Goal: Check status: Check status

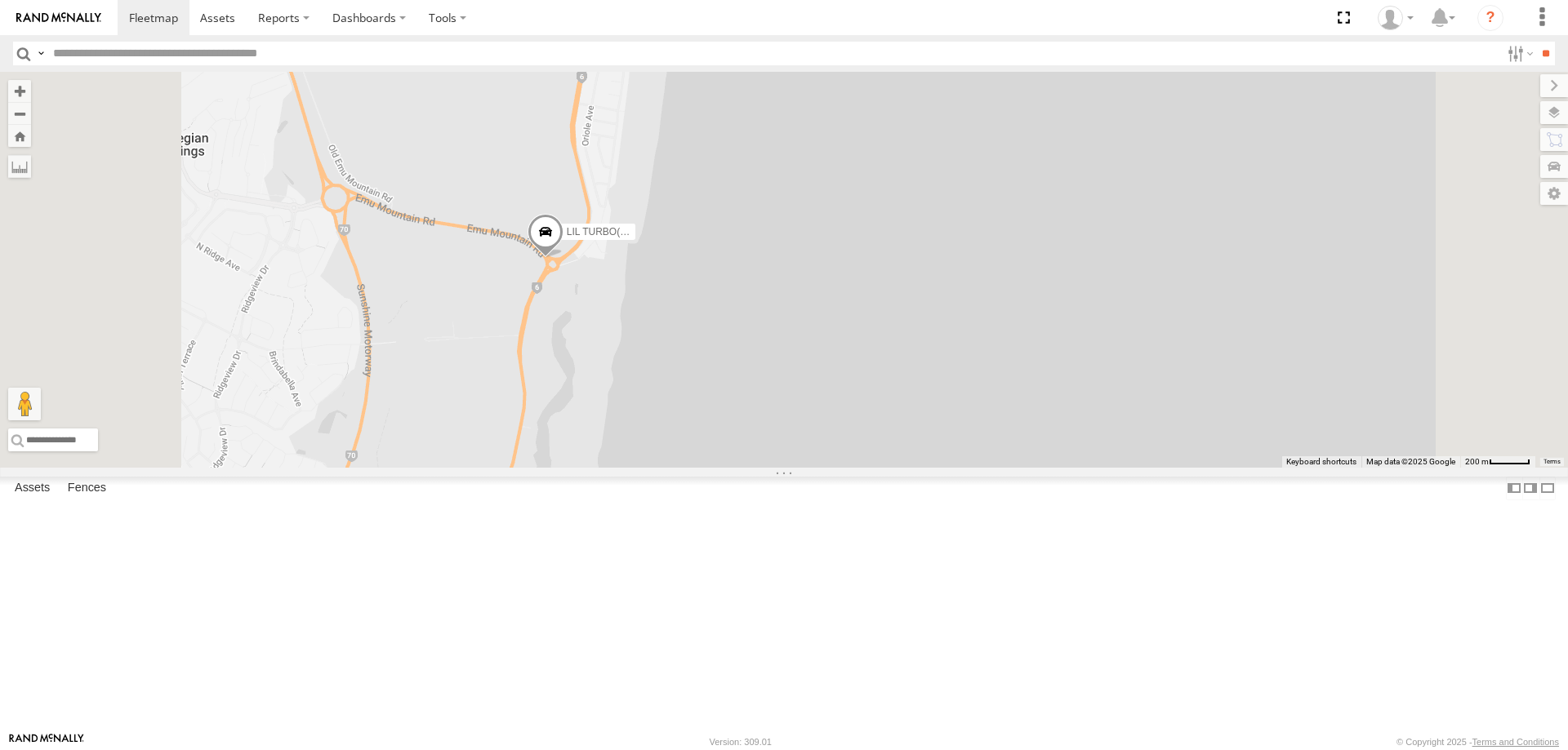
click at [563, 258] on span at bounding box center [545, 236] width 36 height 44
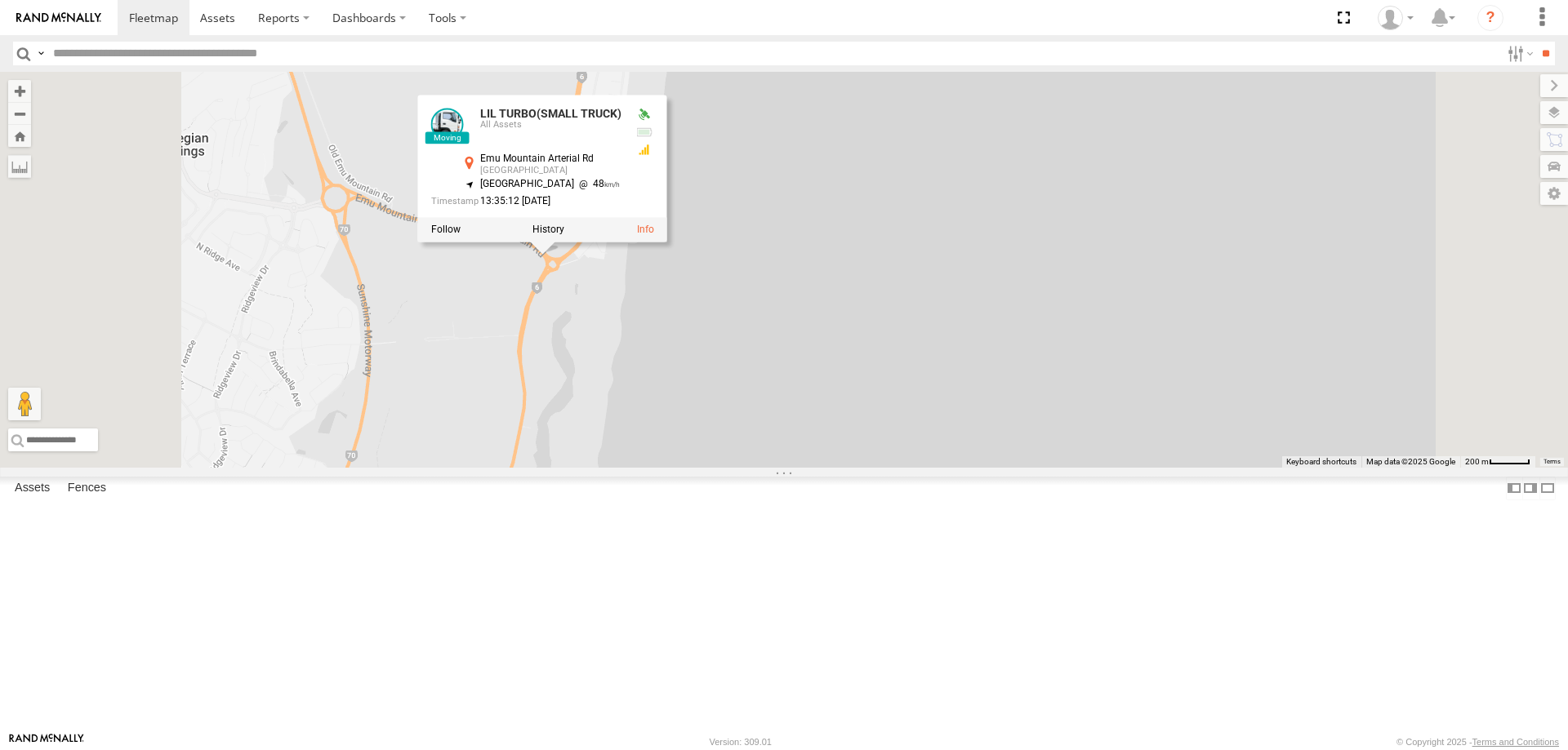
click at [667, 242] on div at bounding box center [542, 229] width 249 height 25
click at [564, 235] on label at bounding box center [548, 229] width 32 height 11
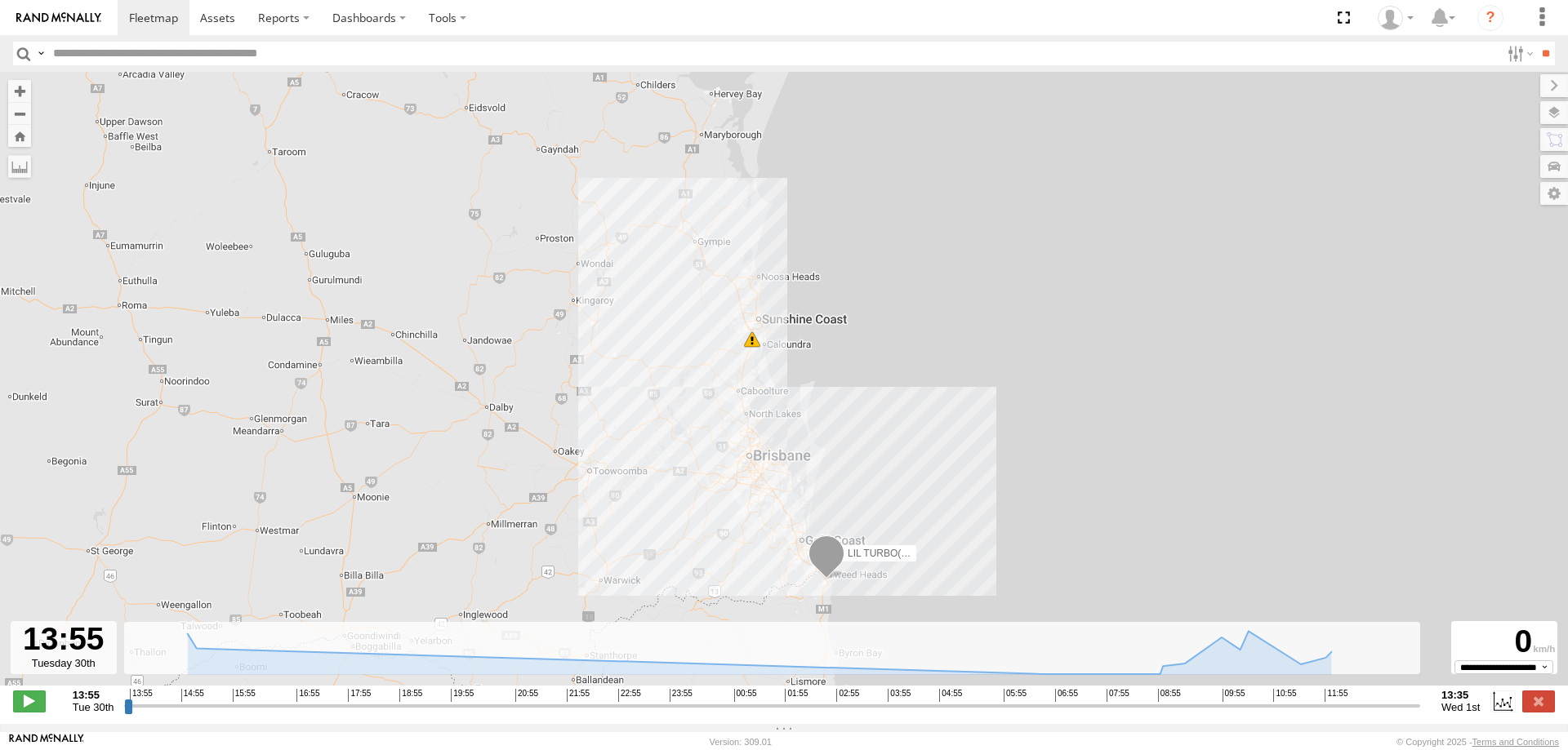
drag, startPoint x: 801, startPoint y: 340, endPoint x: 797, endPoint y: 413, distance: 73.1
click at [797, 413] on div "LIL TURBO(SMALL TRUCK) 7" at bounding box center [784, 387] width 1568 height 631
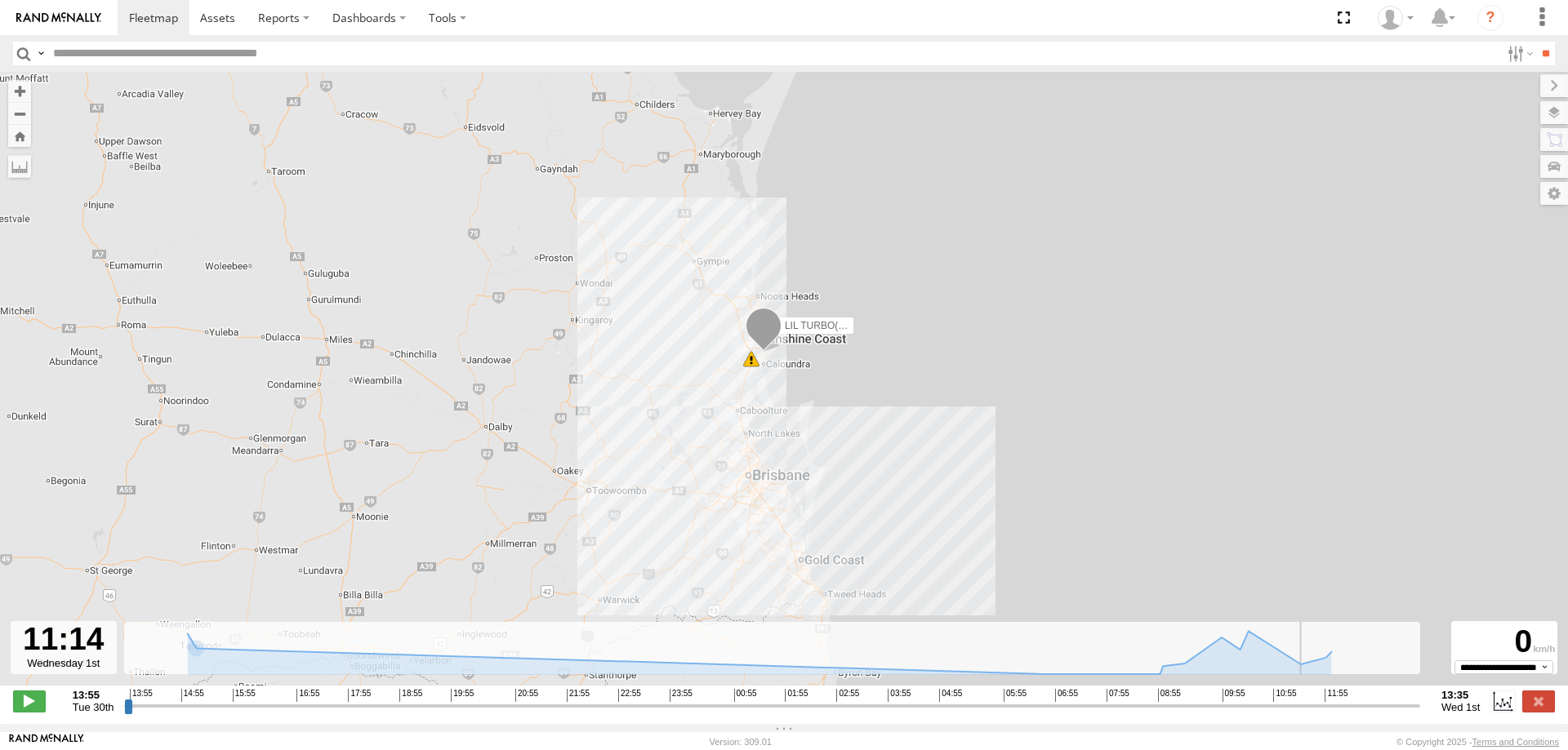
drag, startPoint x: 1247, startPoint y: 720, endPoint x: 1288, endPoint y: 720, distance: 41.0
click at [1288, 713] on input "range" at bounding box center [772, 705] width 1296 height 16
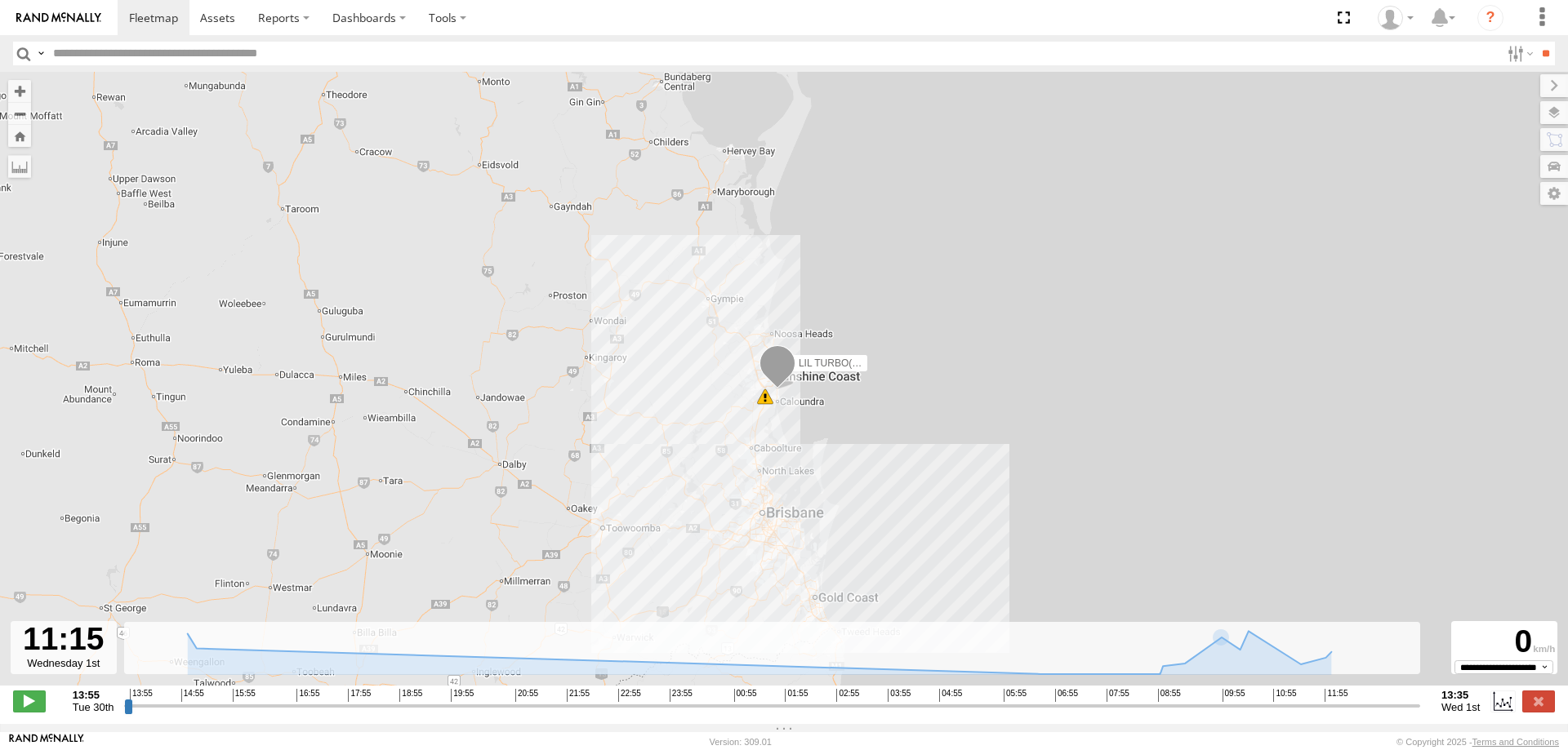
drag, startPoint x: 799, startPoint y: 391, endPoint x: 818, endPoint y: 438, distance: 50.7
click at [818, 438] on div "LIL TURBO(SMALL TRUCK) 7" at bounding box center [784, 387] width 1568 height 631
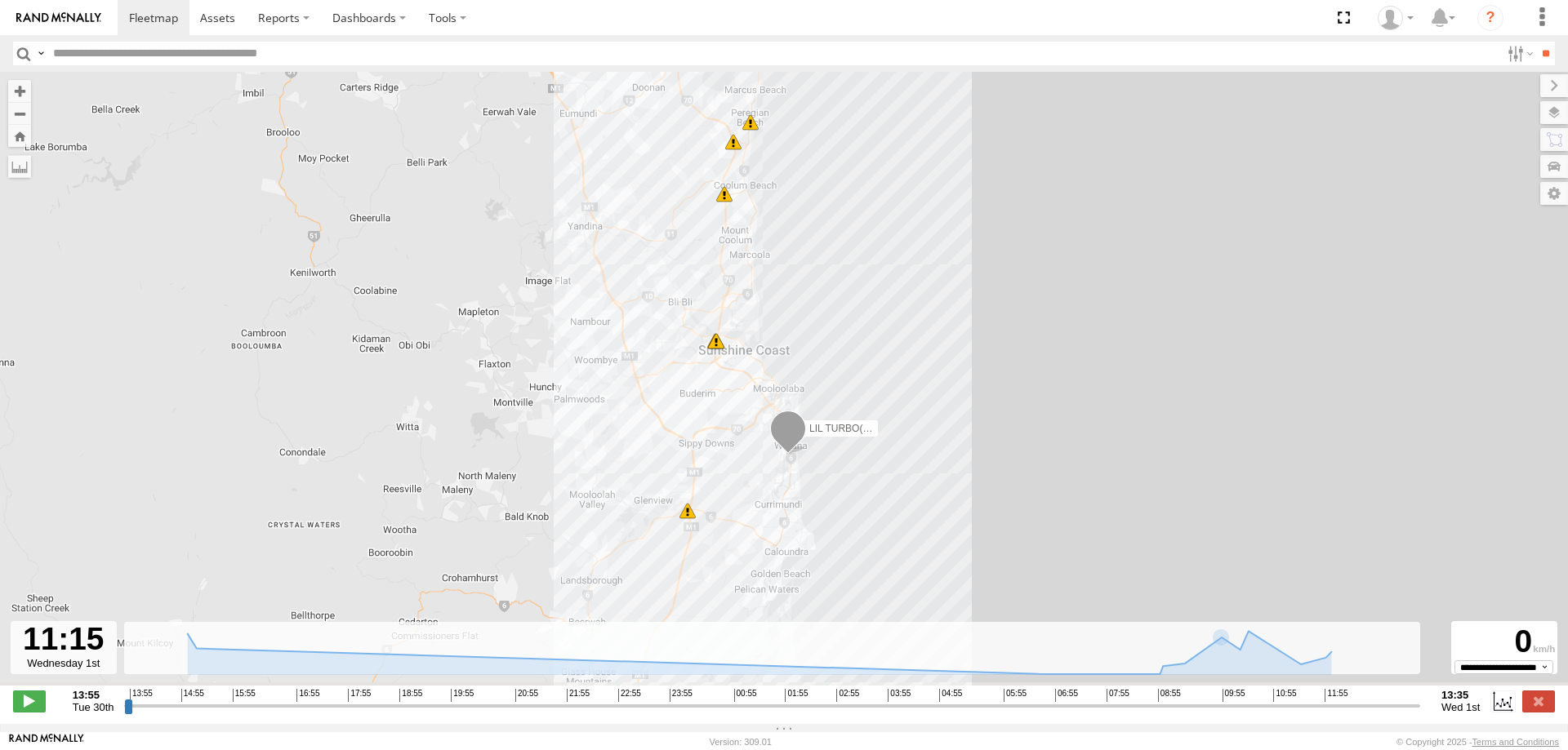
drag, startPoint x: 888, startPoint y: 530, endPoint x: 887, endPoint y: 490, distance: 40.0
click at [887, 490] on div "LIL TURBO(SMALL TRUCK) 10:53 Wed 12:59 Wed 12:59 Wed 13:00 Wed 13:08 Wed 13:12 …" at bounding box center [784, 387] width 1568 height 631
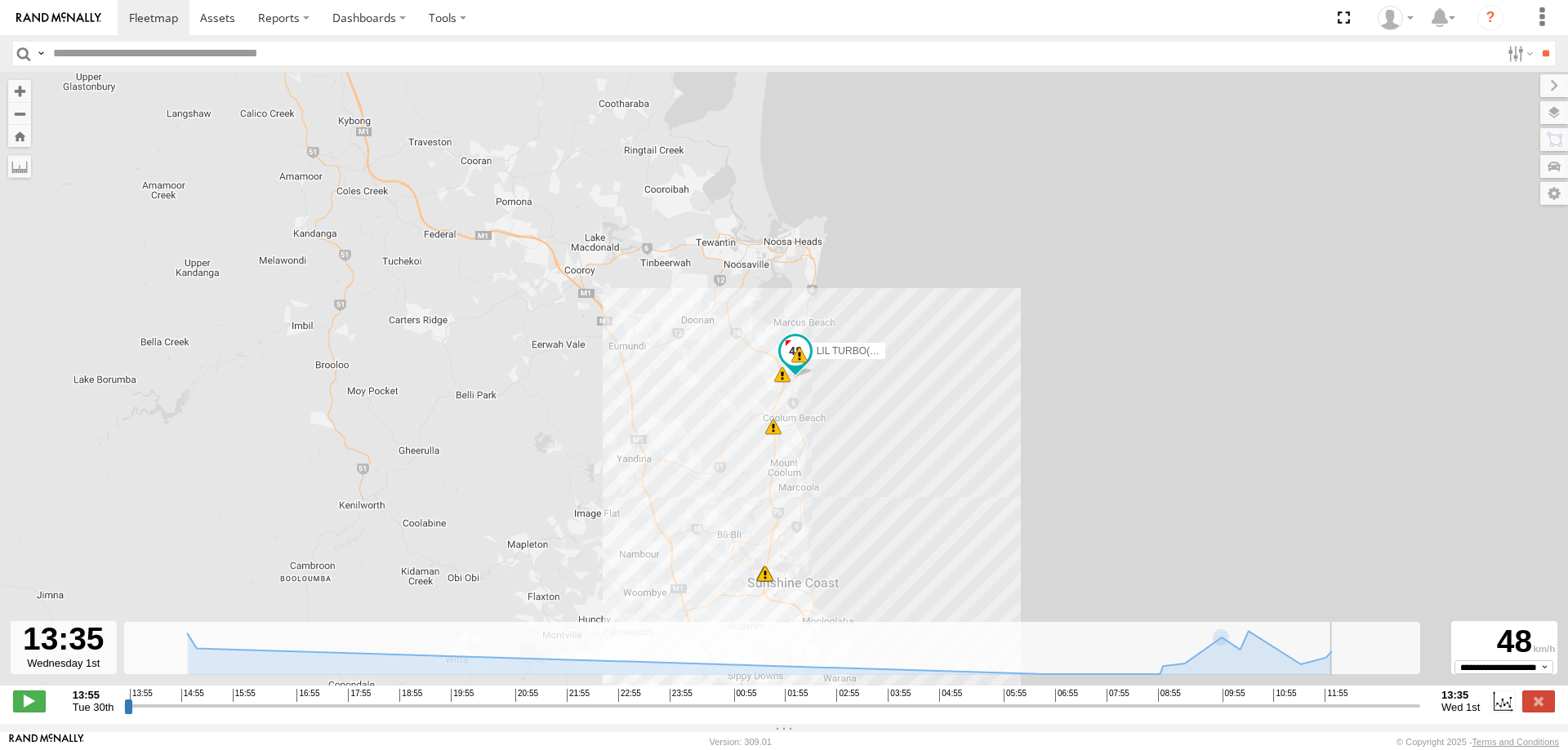
drag, startPoint x: 1288, startPoint y: 715, endPoint x: 1198, endPoint y: 580, distance: 162.2
click at [1420, 713] on input "range" at bounding box center [772, 705] width 1296 height 16
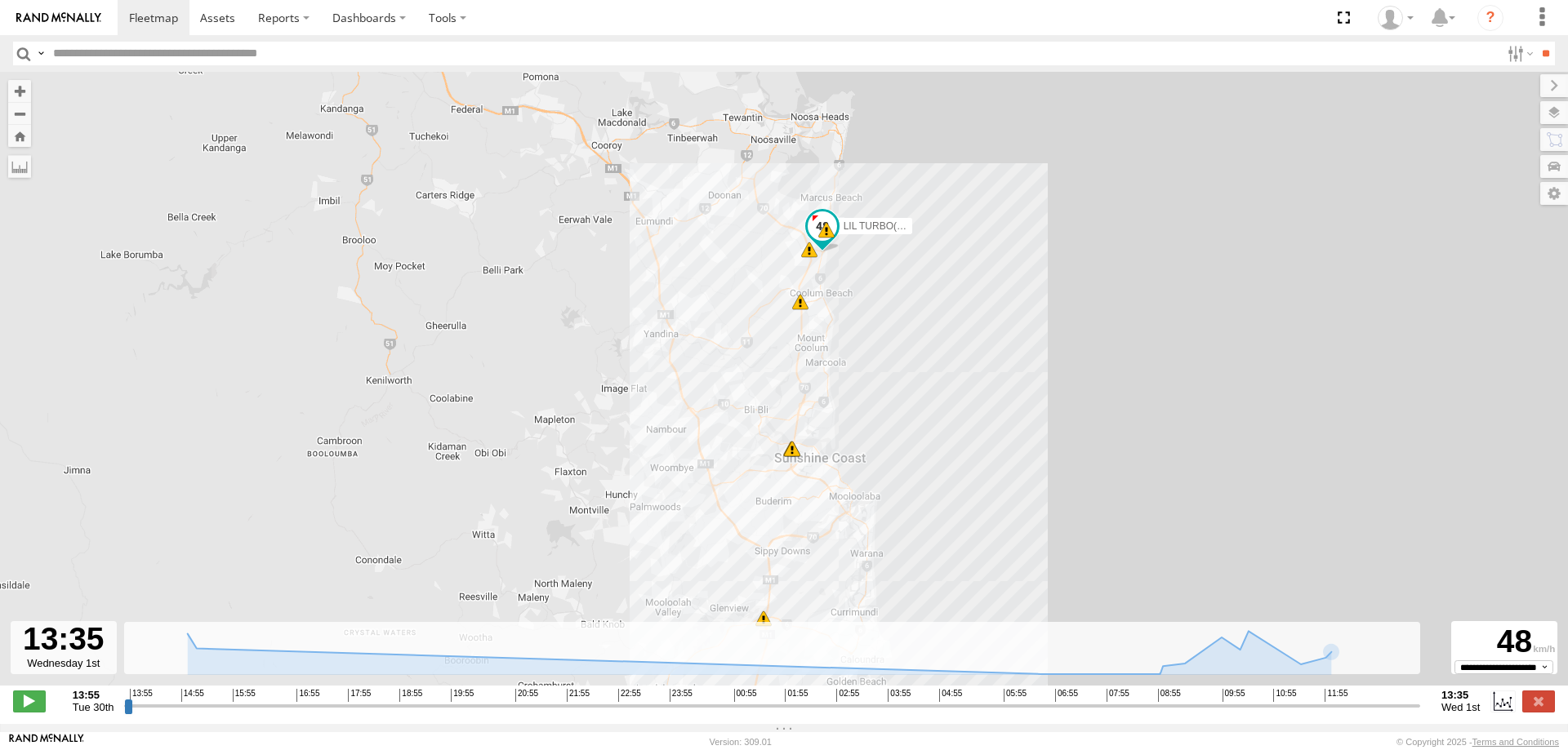
drag, startPoint x: 929, startPoint y: 419, endPoint x: 960, endPoint y: 281, distance: 141.4
click at [960, 281] on div "LIL TURBO(SMALL TRUCK) 10:53 Wed 12:59 Wed 12:59 Wed 13:00 Wed 13:08 Wed 13:12 …" at bounding box center [784, 387] width 1568 height 631
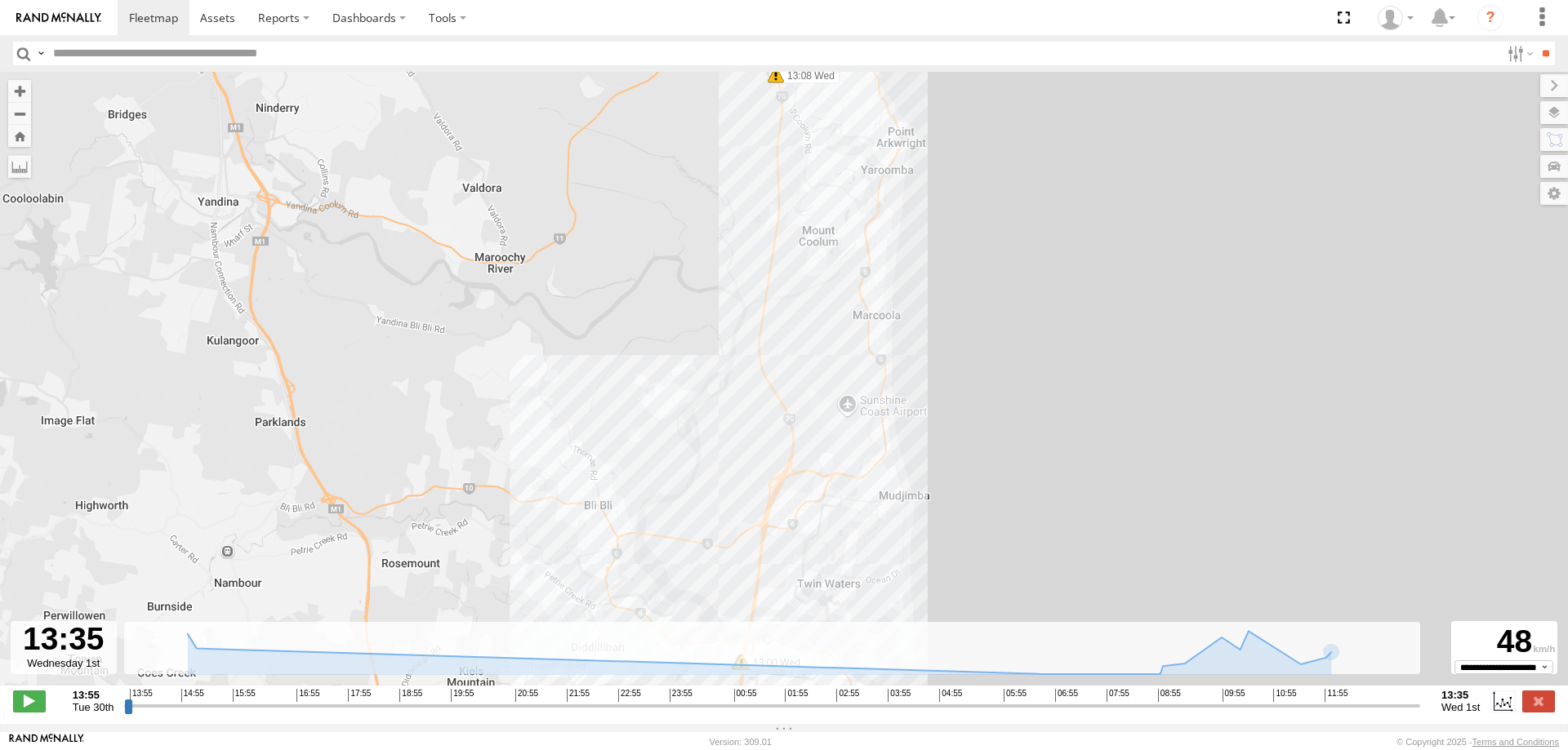
drag, startPoint x: 799, startPoint y: 369, endPoint x: 859, endPoint y: 527, distance: 169.0
click at [859, 527] on div "LIL TURBO(SMALL TRUCK) 10:53 Wed 12:59 Wed 12:59 Wed 13:00 Wed 13:08 Wed 13:12 …" at bounding box center [784, 387] width 1568 height 631
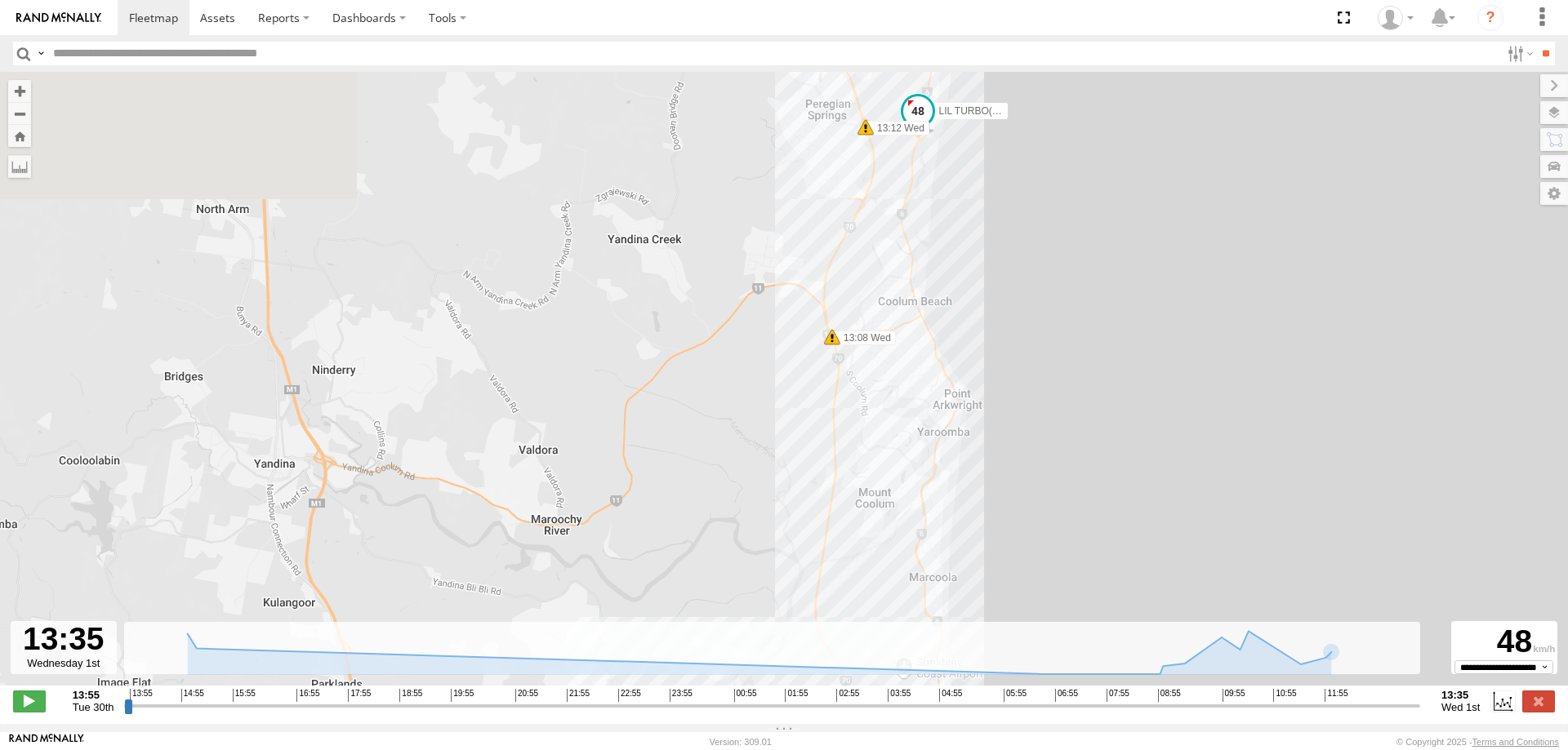
drag, startPoint x: 820, startPoint y: 274, endPoint x: 876, endPoint y: 535, distance: 266.9
click at [876, 535] on div "LIL TURBO(SMALL TRUCK) 10:53 Wed 12:59 Wed 12:59 Wed 13:00 Wed 13:08 Wed 13:12 …" at bounding box center [784, 387] width 1568 height 631
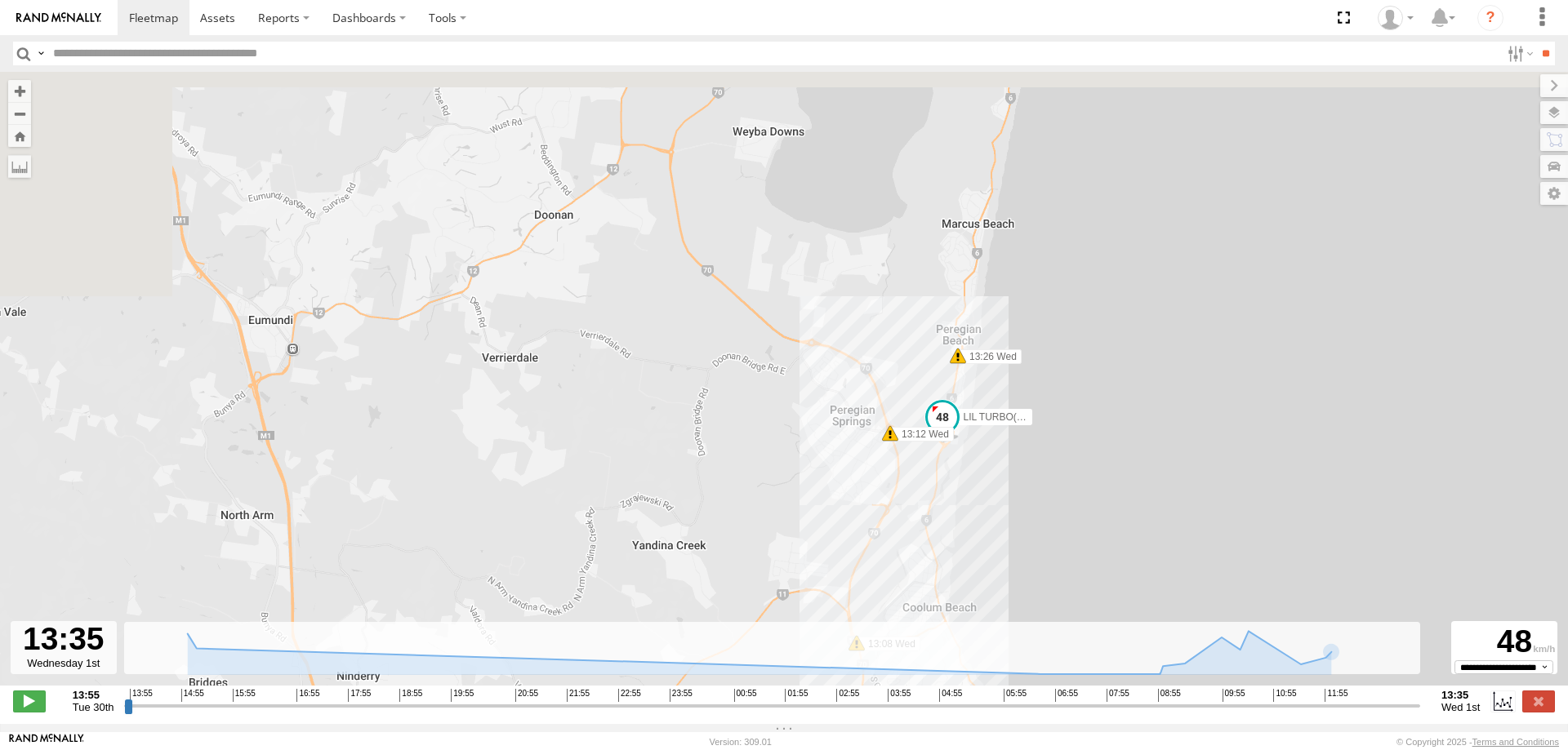
drag, startPoint x: 865, startPoint y: 249, endPoint x: 888, endPoint y: 556, distance: 307.9
click at [888, 556] on div "LIL TURBO(SMALL TRUCK) 10:53 Wed 12:59 Wed 12:59 Wed 13:00 Wed 13:08 Wed 13:12 …" at bounding box center [784, 387] width 1568 height 631
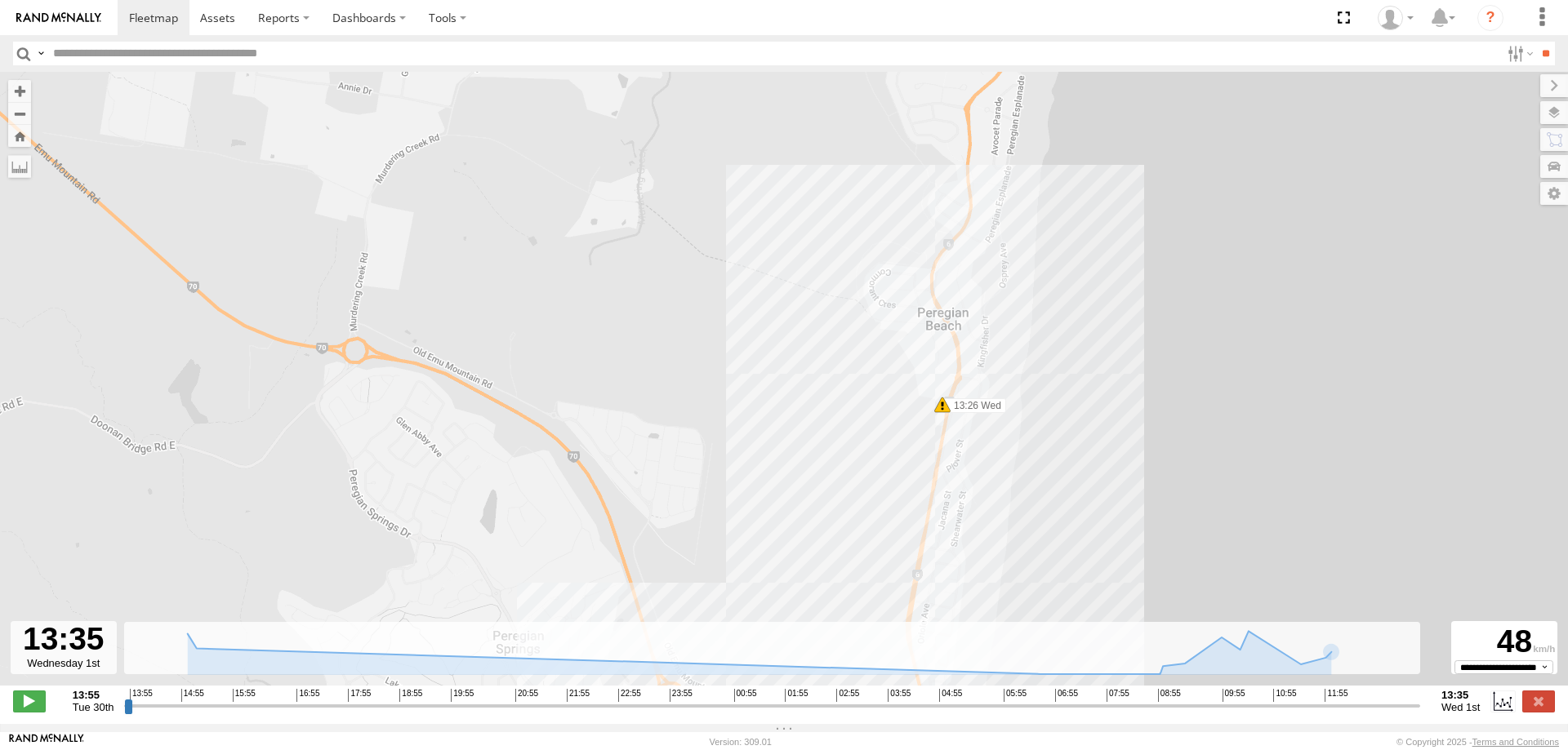
drag, startPoint x: 980, startPoint y: 210, endPoint x: 981, endPoint y: 289, distance: 79.0
click at [981, 289] on div "LIL TURBO(SMALL TRUCK) 10:53 Wed 12:59 Wed 12:59 Wed 13:00 Wed 13:08 Wed 13:12 …" at bounding box center [784, 387] width 1568 height 631
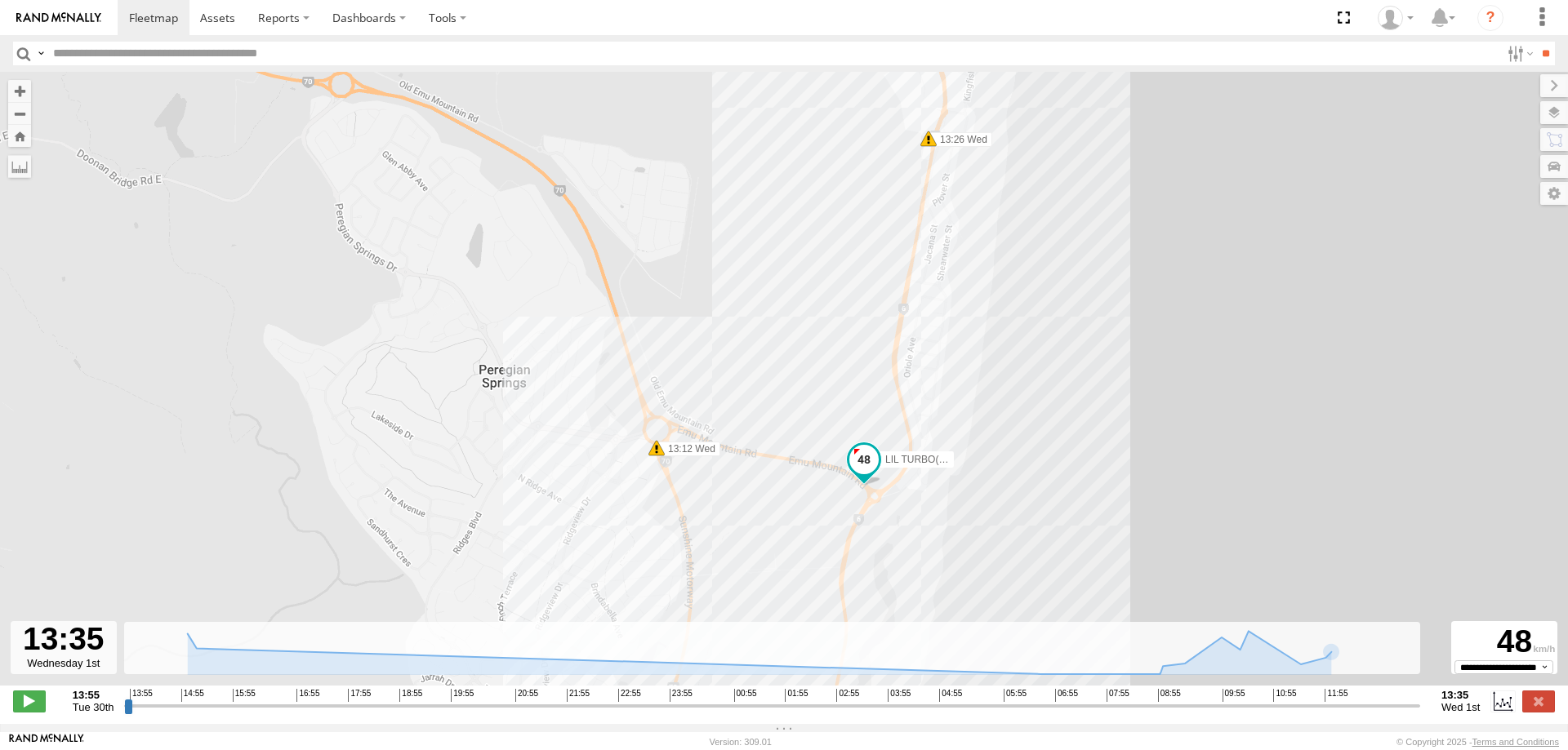
drag, startPoint x: 979, startPoint y: 347, endPoint x: 976, endPoint y: 230, distance: 117.0
click at [976, 230] on div "LIL TURBO(SMALL TRUCK) 10:53 Wed 12:59 Wed 12:59 Wed 13:00 Wed 13:08 Wed 13:12 …" at bounding box center [784, 387] width 1568 height 631
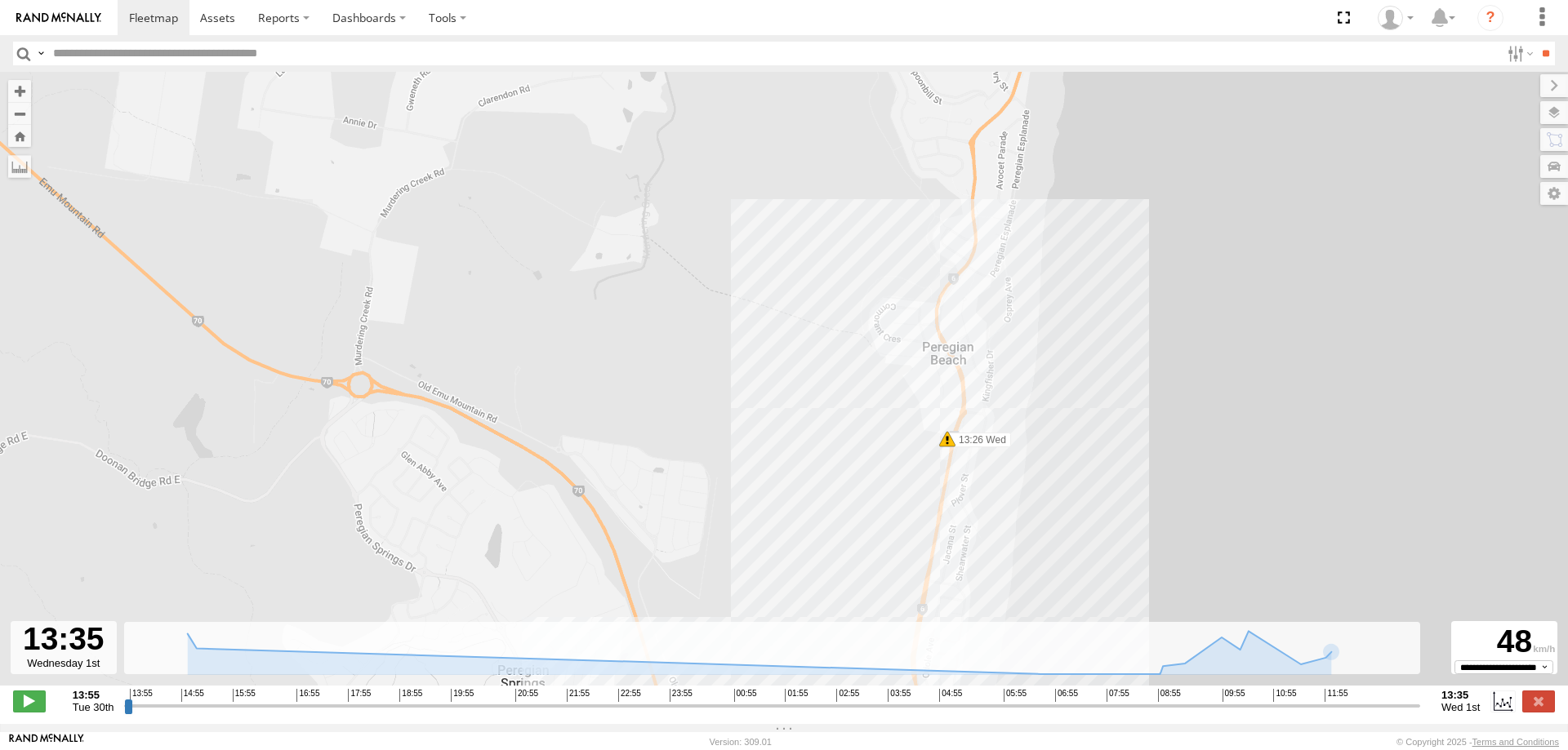
drag, startPoint x: 941, startPoint y: 199, endPoint x: 961, endPoint y: 522, distance: 323.6
click at [961, 522] on div "LIL TURBO(SMALL TRUCK) 10:53 Wed 12:59 Wed 12:59 Wed 13:00 Wed 13:08 Wed 13:12 …" at bounding box center [784, 387] width 1568 height 631
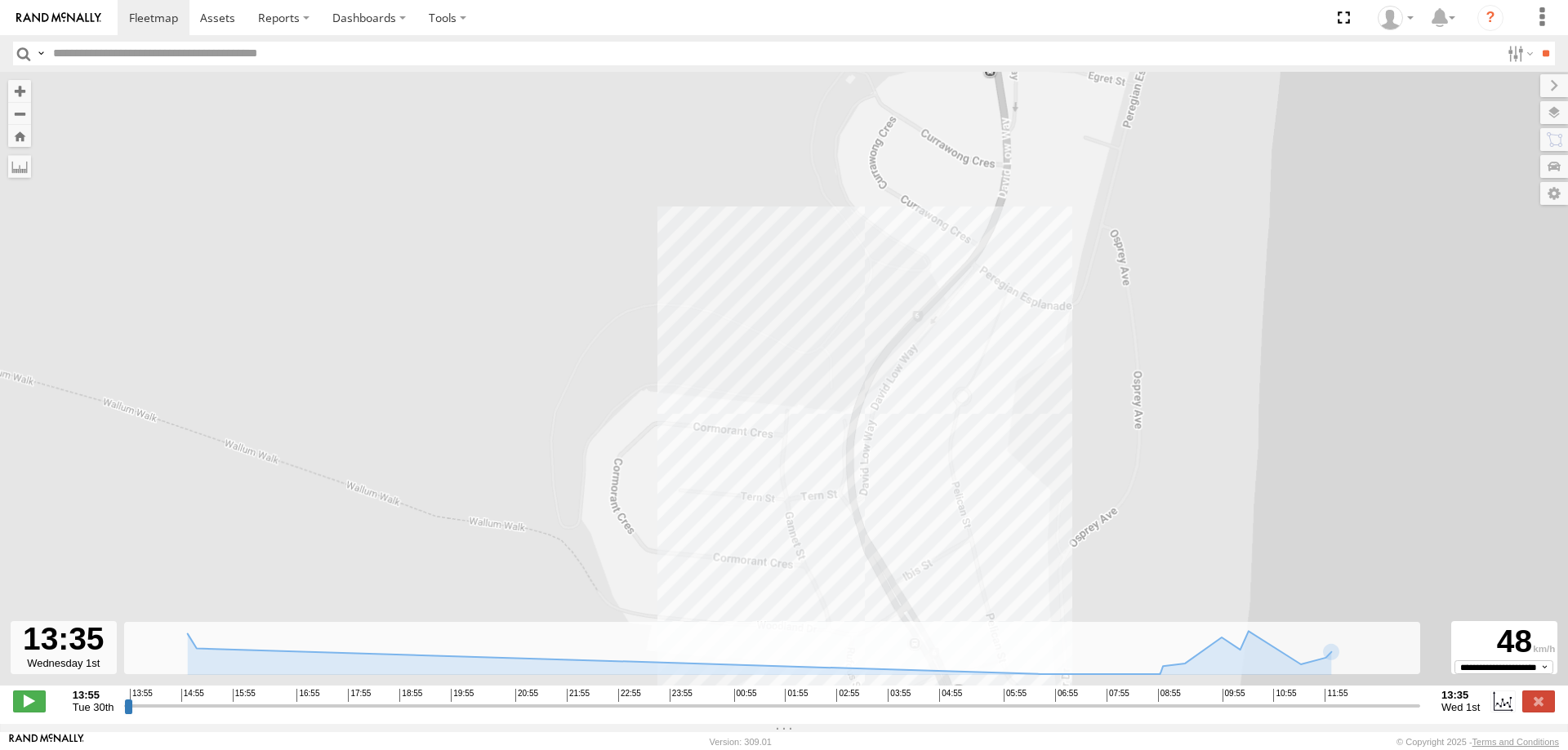
drag, startPoint x: 986, startPoint y: 266, endPoint x: 976, endPoint y: 369, distance: 103.5
click at [978, 402] on div "LIL TURBO(SMALL TRUCK) 10:53 Wed 12:59 Wed 12:59 Wed 13:00 Wed 13:08 Wed 13:12 …" at bounding box center [784, 387] width 1568 height 631
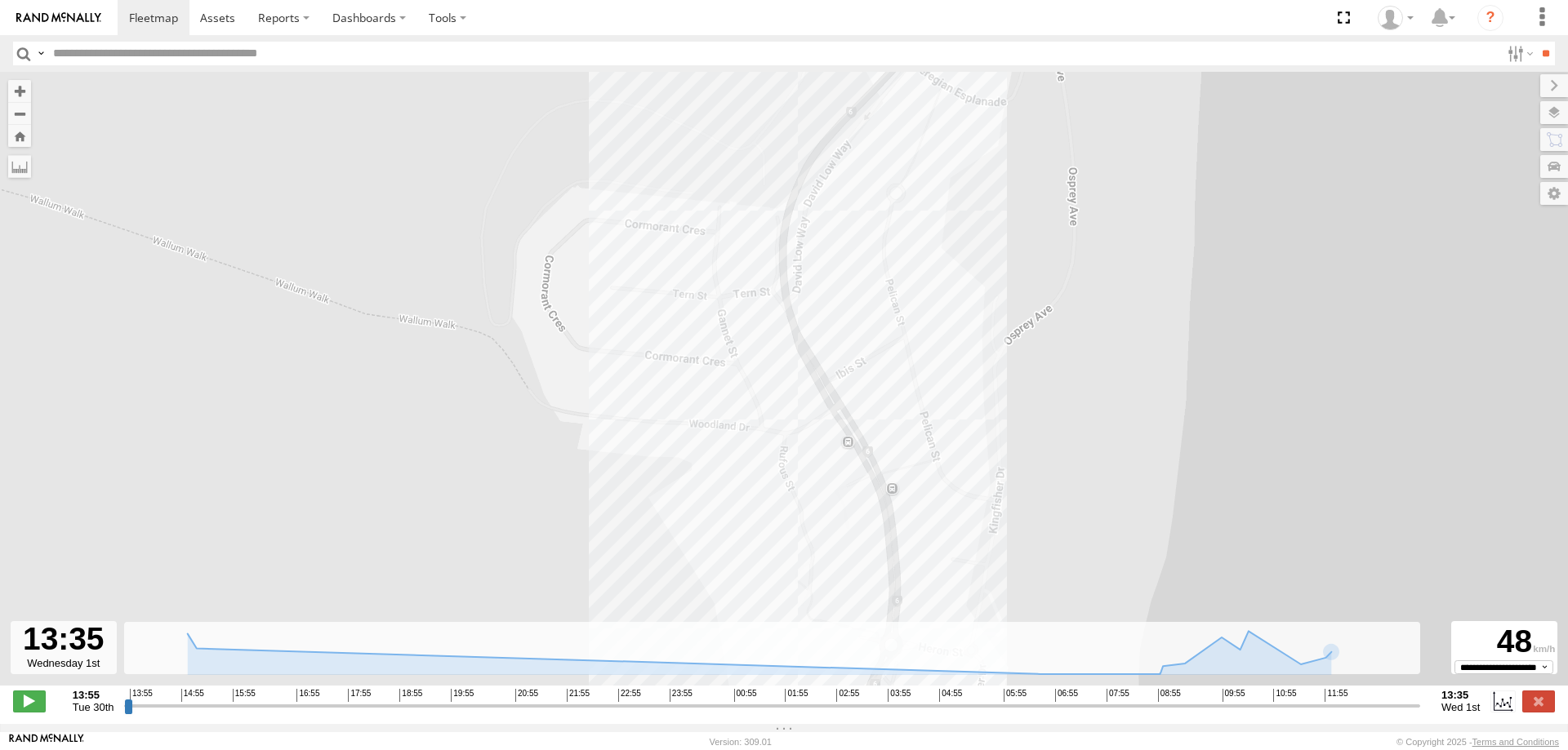
drag, startPoint x: 962, startPoint y: 343, endPoint x: 905, endPoint y: 153, distance: 198.4
click at [905, 153] on div "LIL TURBO(SMALL TRUCK) 10:53 Wed 12:59 Wed 12:59 Wed 13:00 Wed 13:08 Wed 13:12 …" at bounding box center [784, 387] width 1568 height 631
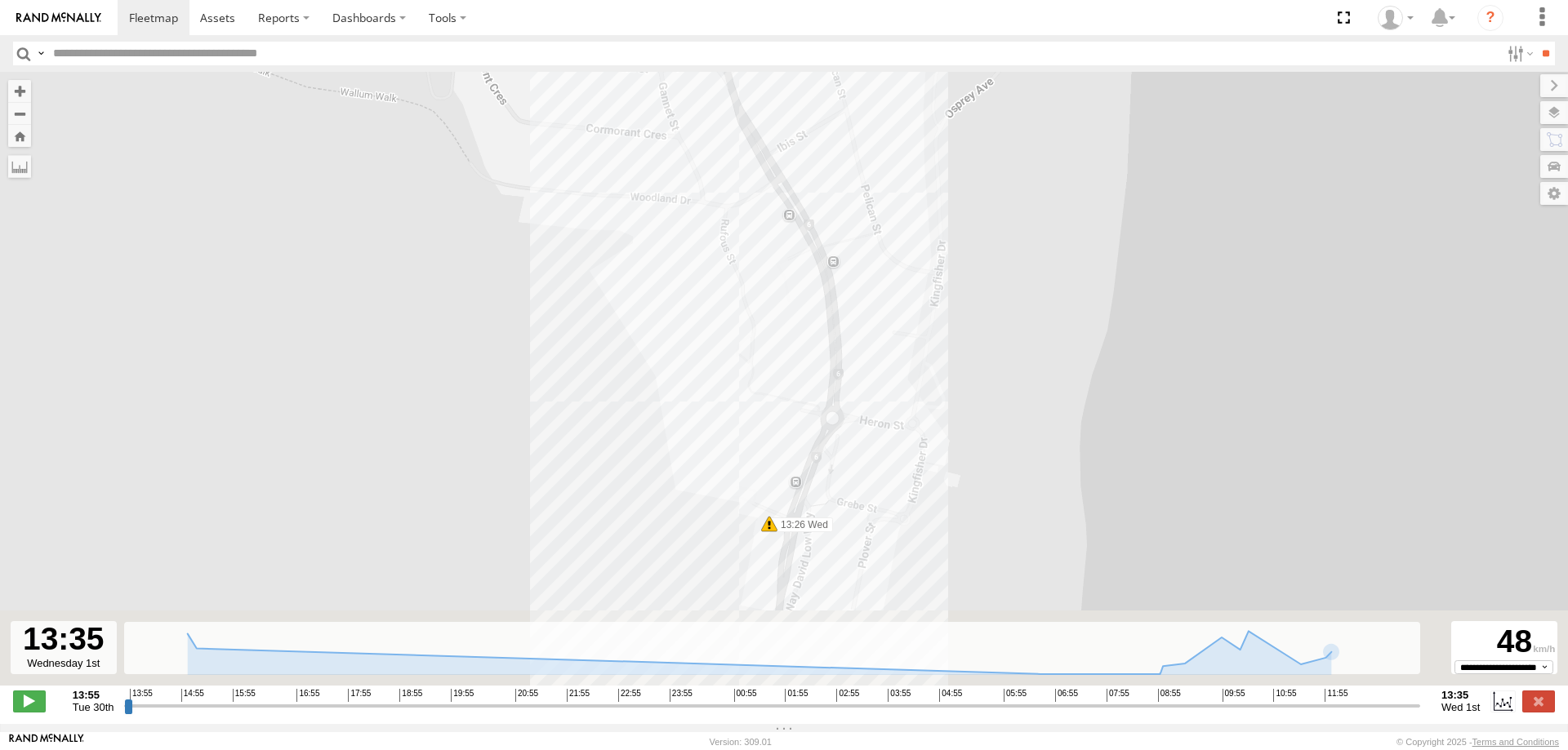
drag, startPoint x: 945, startPoint y: 366, endPoint x: 900, endPoint y: 84, distance: 285.6
click at [896, 93] on div "LIL TURBO(SMALL TRUCK) 10:53 Wed 12:59 Wed 12:59 Wed 13:00 Wed 13:08 Wed 13:12 …" at bounding box center [784, 387] width 1568 height 631
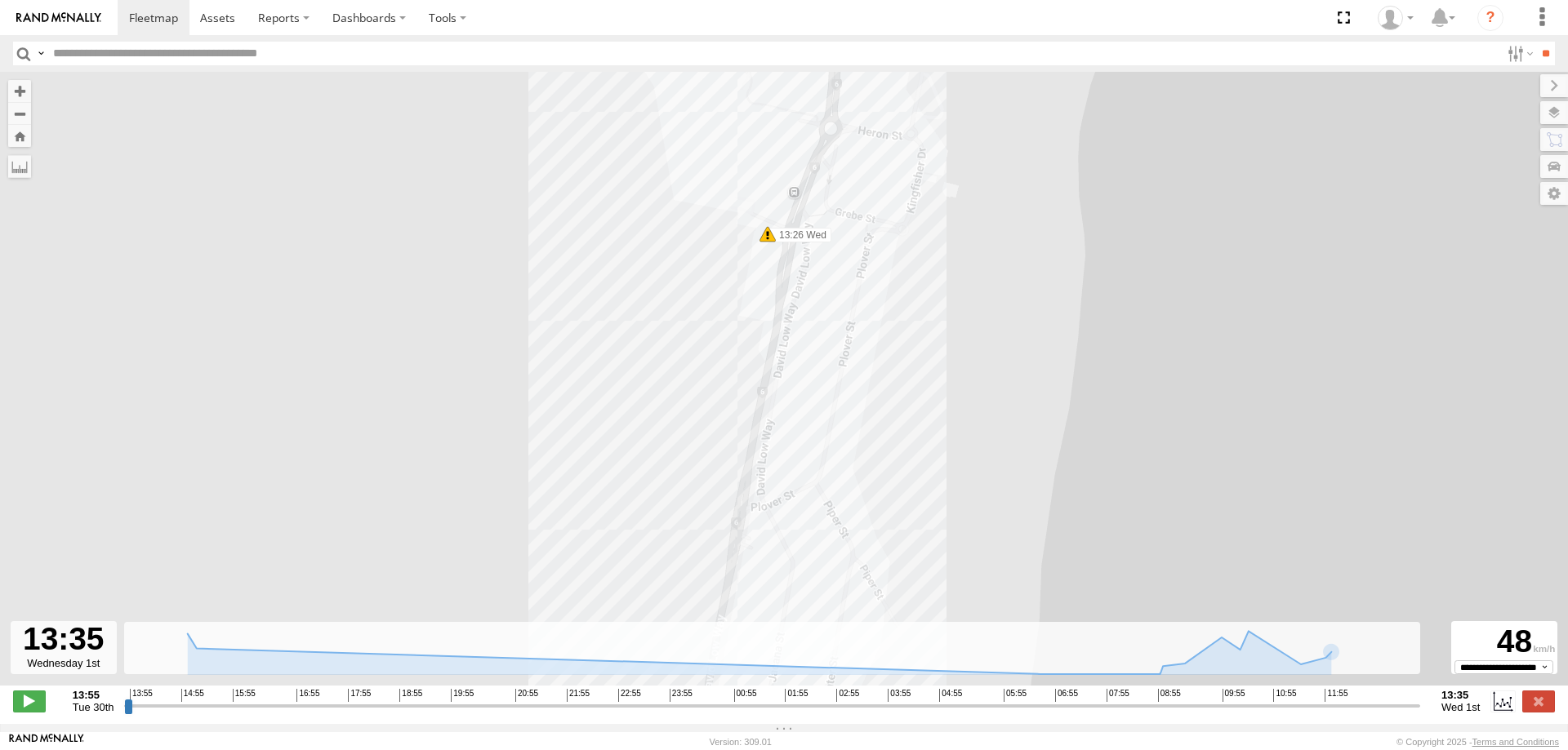
drag, startPoint x: 928, startPoint y: 390, endPoint x: 920, endPoint y: 208, distance: 182.2
click at [920, 208] on div "LIL TURBO(SMALL TRUCK) 10:53 Wed 12:59 Wed 12:59 Wed 13:00 Wed 13:08 Wed 13:12 …" at bounding box center [784, 387] width 1568 height 631
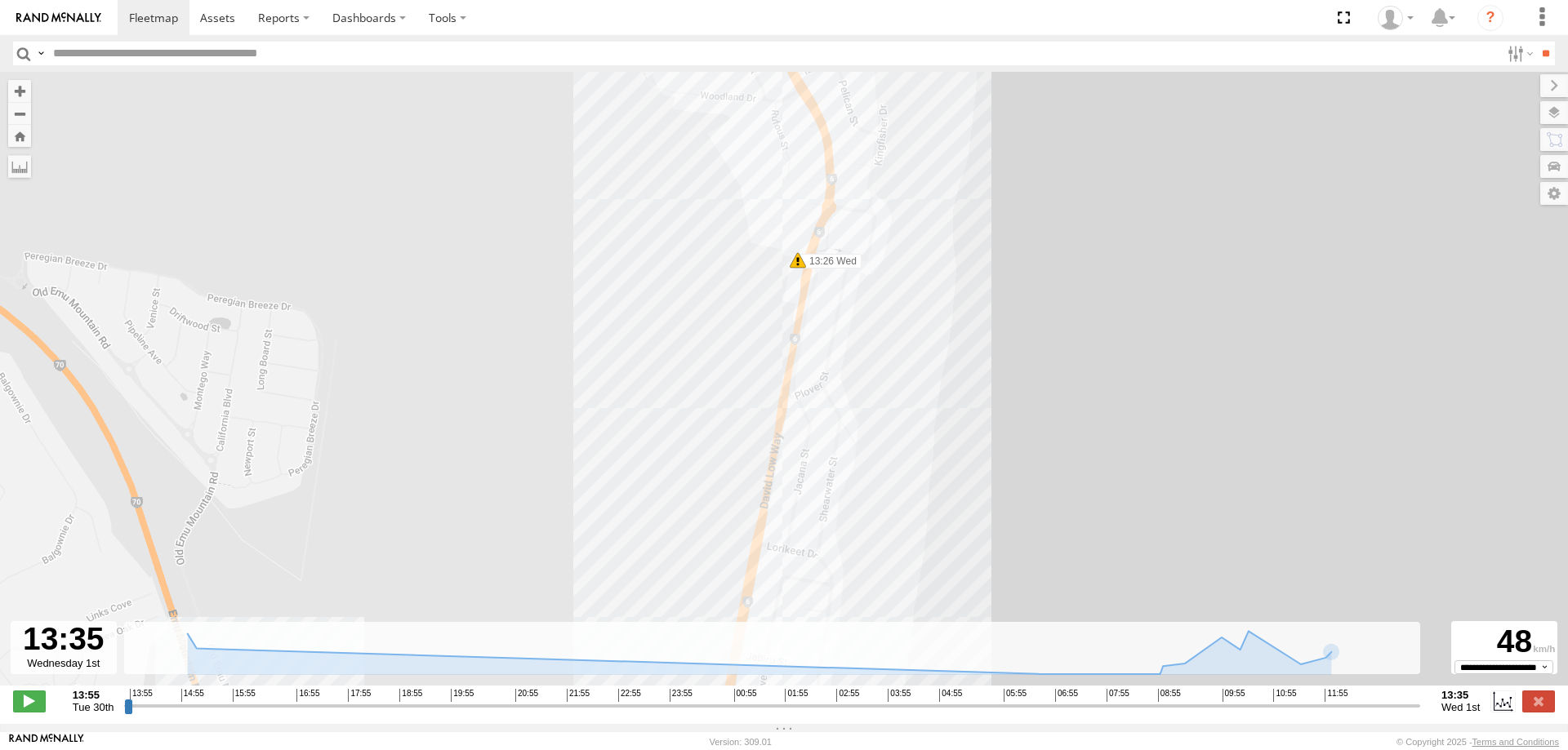
drag, startPoint x: 869, startPoint y: 540, endPoint x: 896, endPoint y: 221, distance: 320.1
click at [895, 222] on div "LIL TURBO(SMALL TRUCK) 10:53 Wed 12:59 Wed 12:59 Wed 13:00 Wed 13:08 Wed 13:12 …" at bounding box center [784, 387] width 1568 height 631
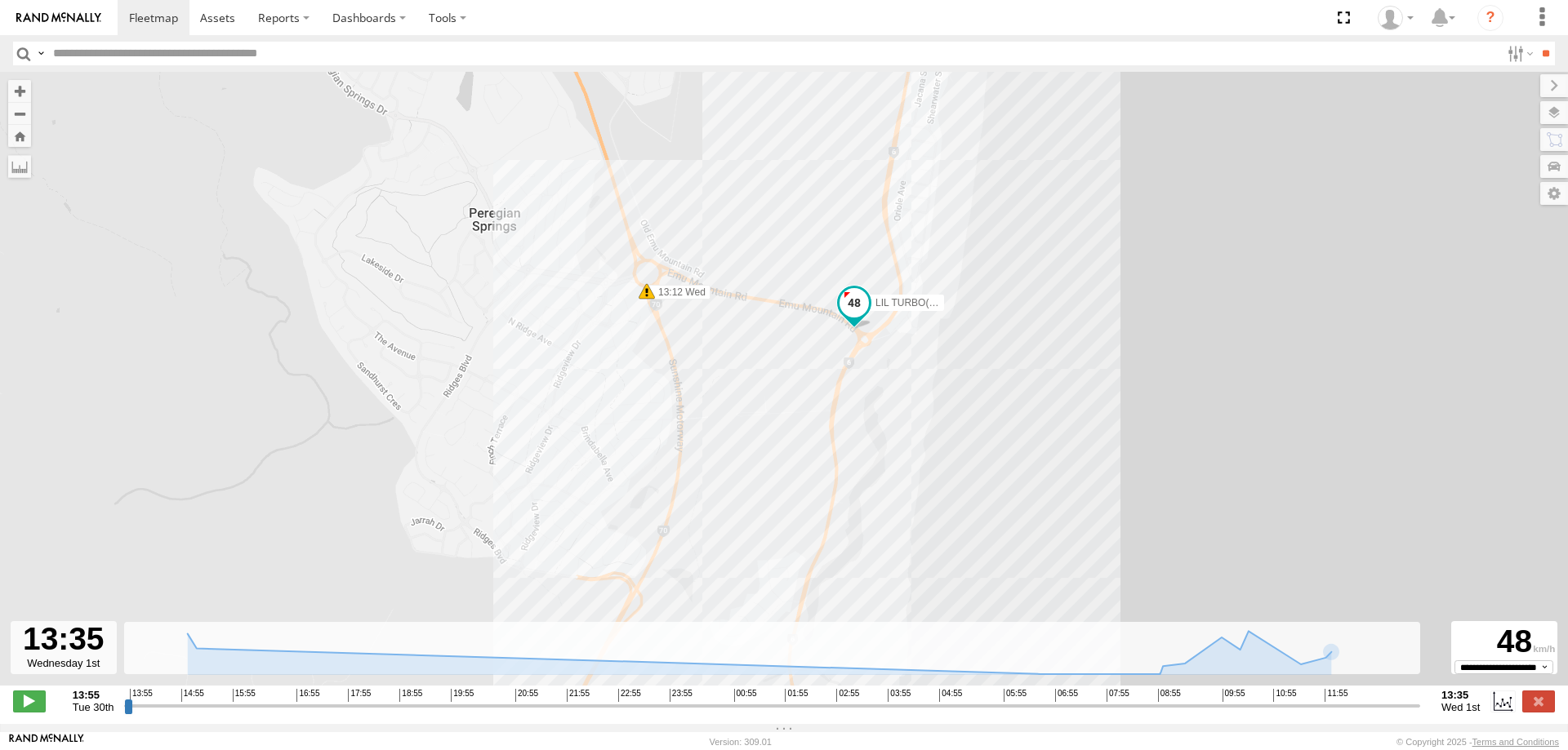
drag, startPoint x: 880, startPoint y: 464, endPoint x: 947, endPoint y: 340, distance: 140.9
click at [947, 340] on div "LIL TURBO(SMALL TRUCK) 10:53 Wed 12:59 Wed 12:59 Wed 13:00 Wed 13:08 Wed 13:12 …" at bounding box center [784, 387] width 1568 height 631
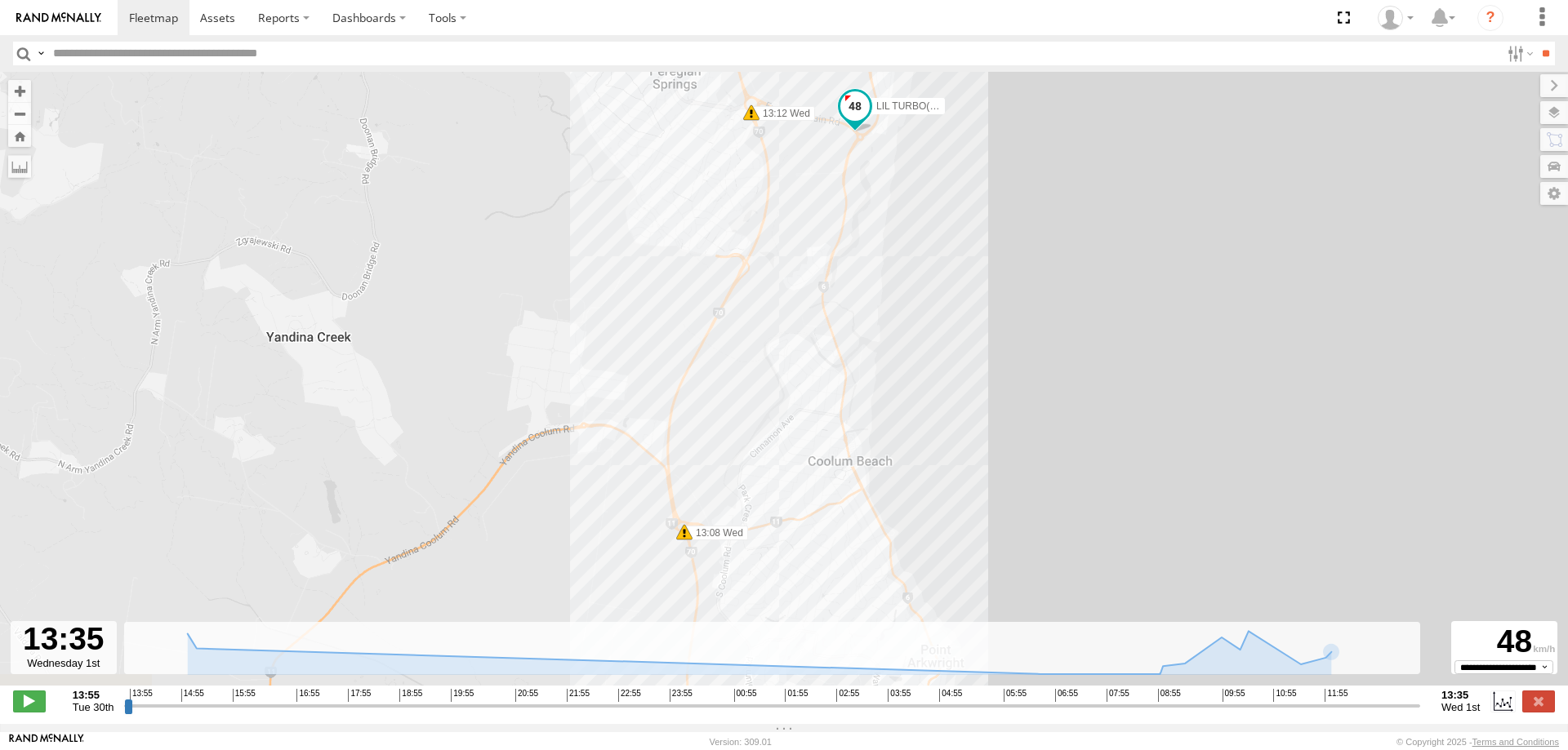
drag, startPoint x: 827, startPoint y: 402, endPoint x: 835, endPoint y: 256, distance: 146.2
click at [835, 256] on div "LIL TURBO(SMALL TRUCK) 10:53 Wed 12:59 Wed 12:59 Wed 13:00 Wed 13:08 Wed 13:12 …" at bounding box center [784, 387] width 1568 height 631
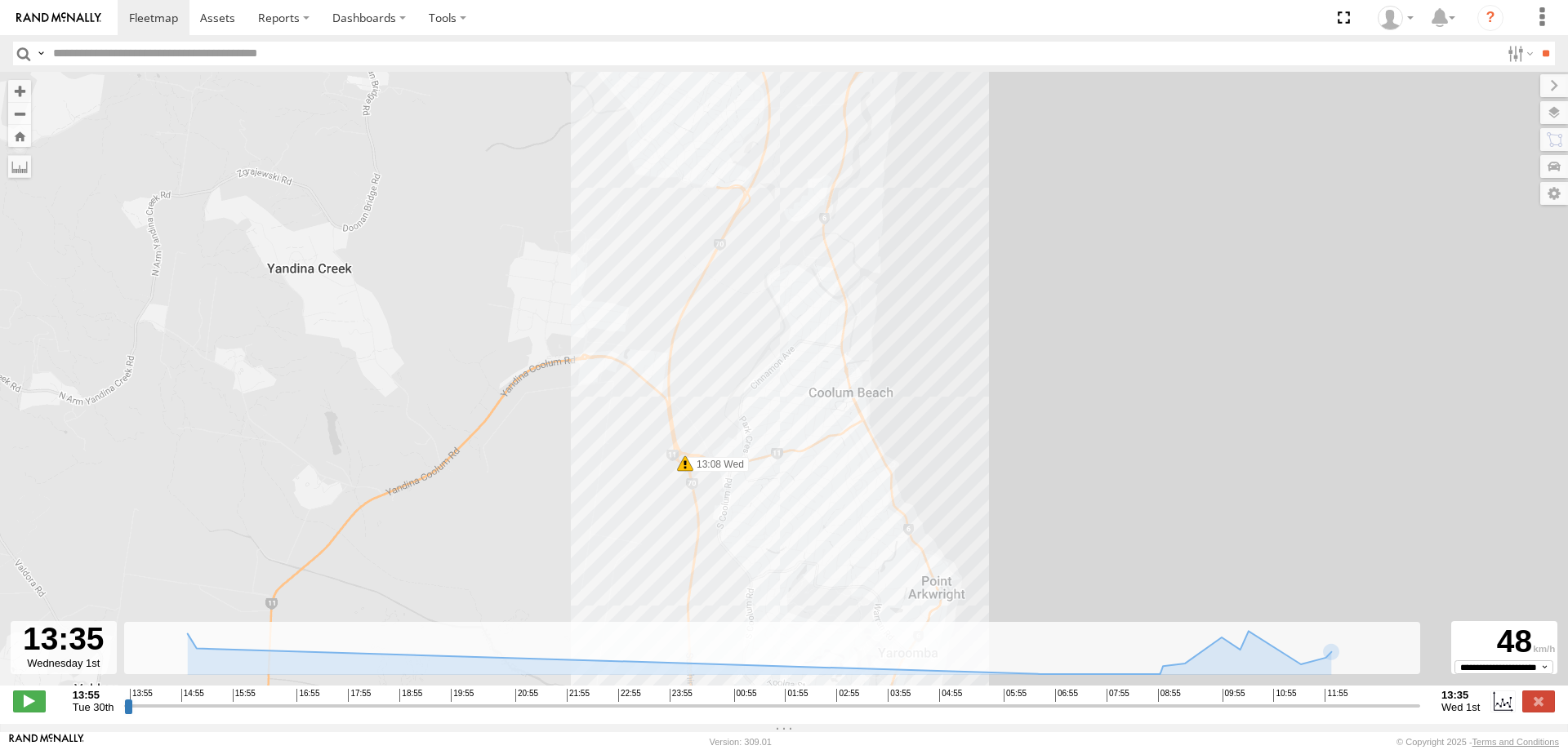
drag, startPoint x: 751, startPoint y: 436, endPoint x: 751, endPoint y: 311, distance: 125.0
click at [751, 311] on div "LIL TURBO(SMALL TRUCK) 10:53 Wed 12:59 Wed 12:59 Wed 13:00 Wed 13:08 Wed 13:12 …" at bounding box center [784, 387] width 1568 height 631
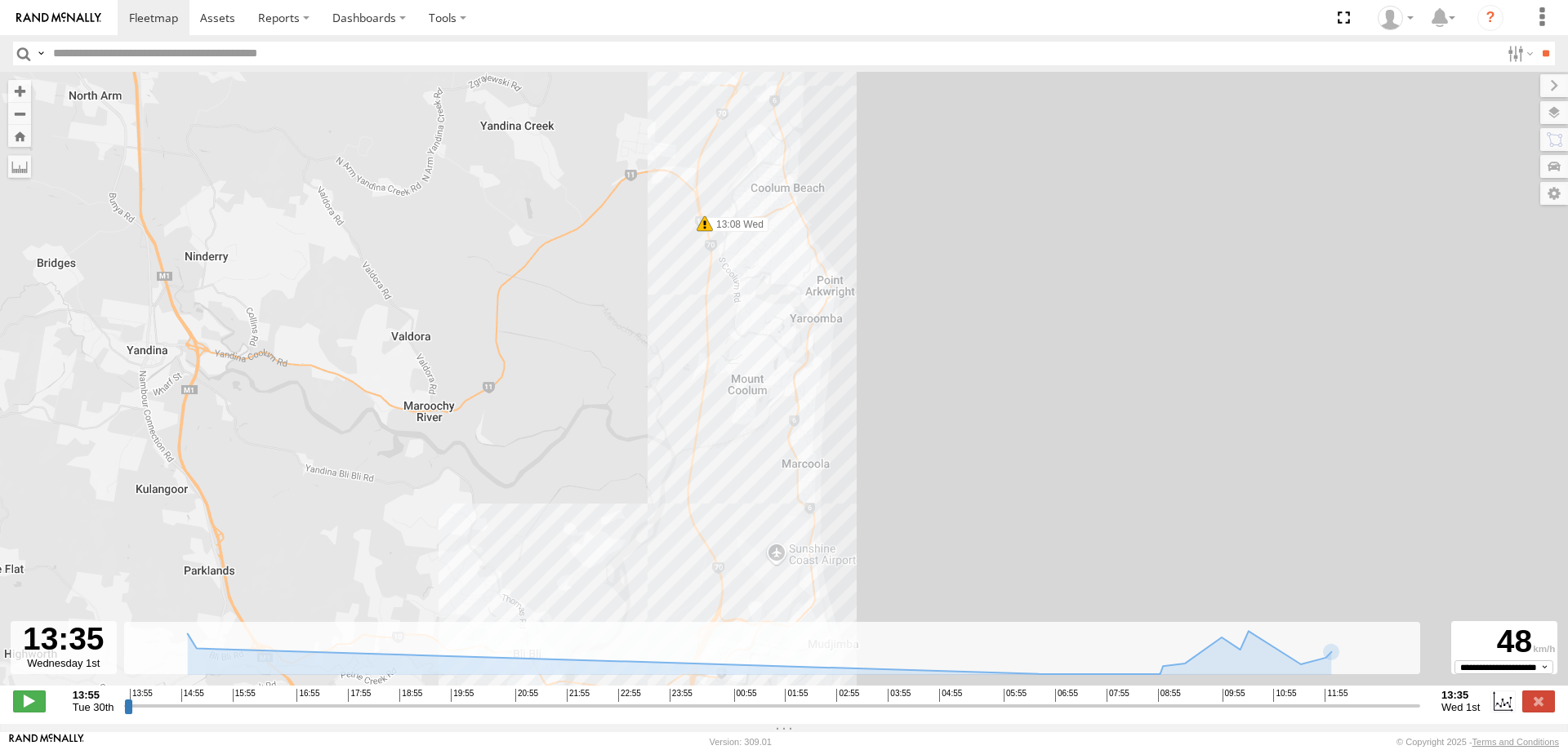
drag, startPoint x: 881, startPoint y: 581, endPoint x: 892, endPoint y: 334, distance: 247.2
click at [892, 338] on div "LIL TURBO(SMALL TRUCK) 10:53 Wed 12:59 Wed 12:59 Wed 13:00 Wed 13:08 Wed 13:12 …" at bounding box center [784, 387] width 1568 height 631
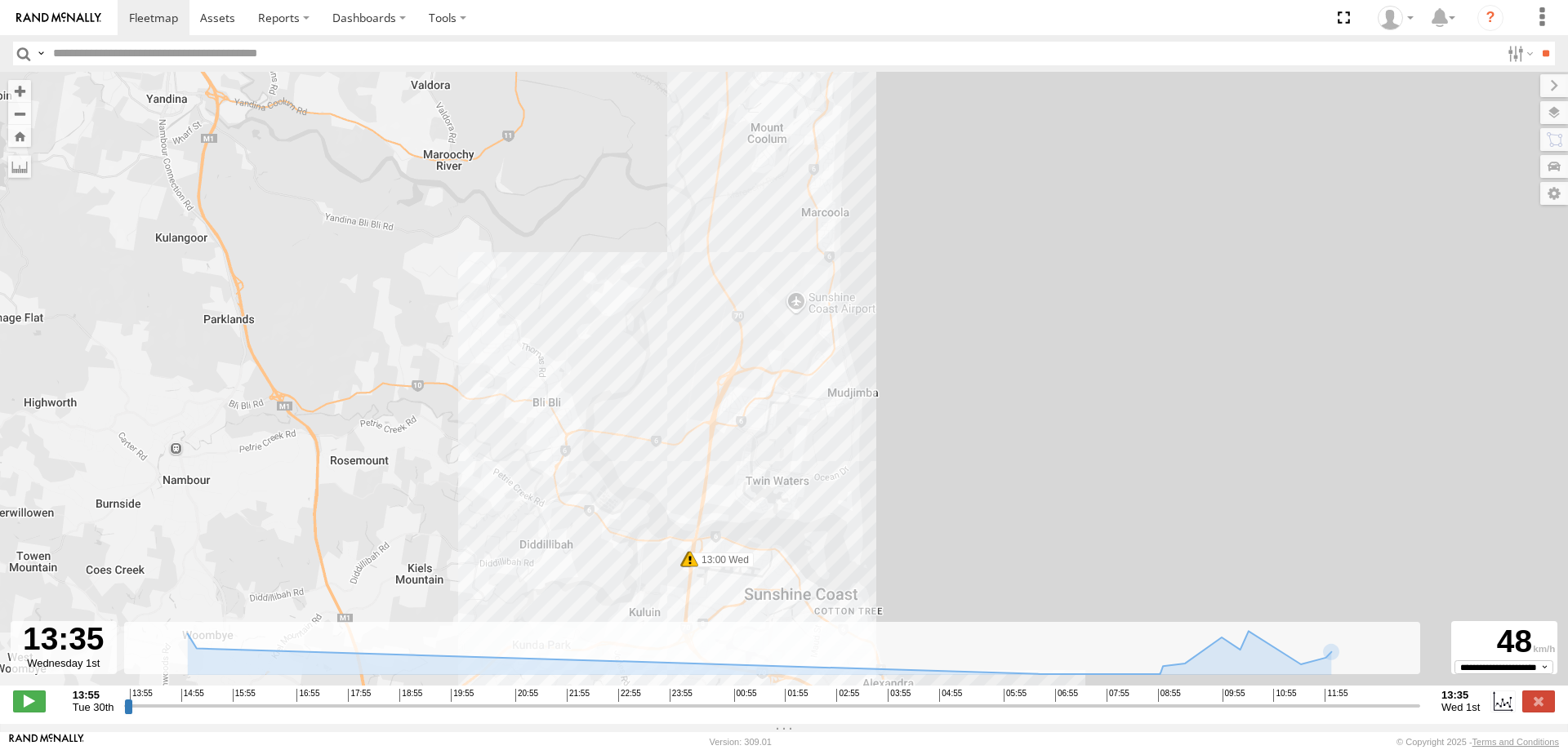
drag, startPoint x: 881, startPoint y: 437, endPoint x: 895, endPoint y: 232, distance: 205.5
click at [895, 232] on div "LIL TURBO(SMALL TRUCK) 10:53 Wed 12:59 Wed 12:59 Wed 13:00 Wed 13:08 Wed 13:12 …" at bounding box center [784, 387] width 1568 height 631
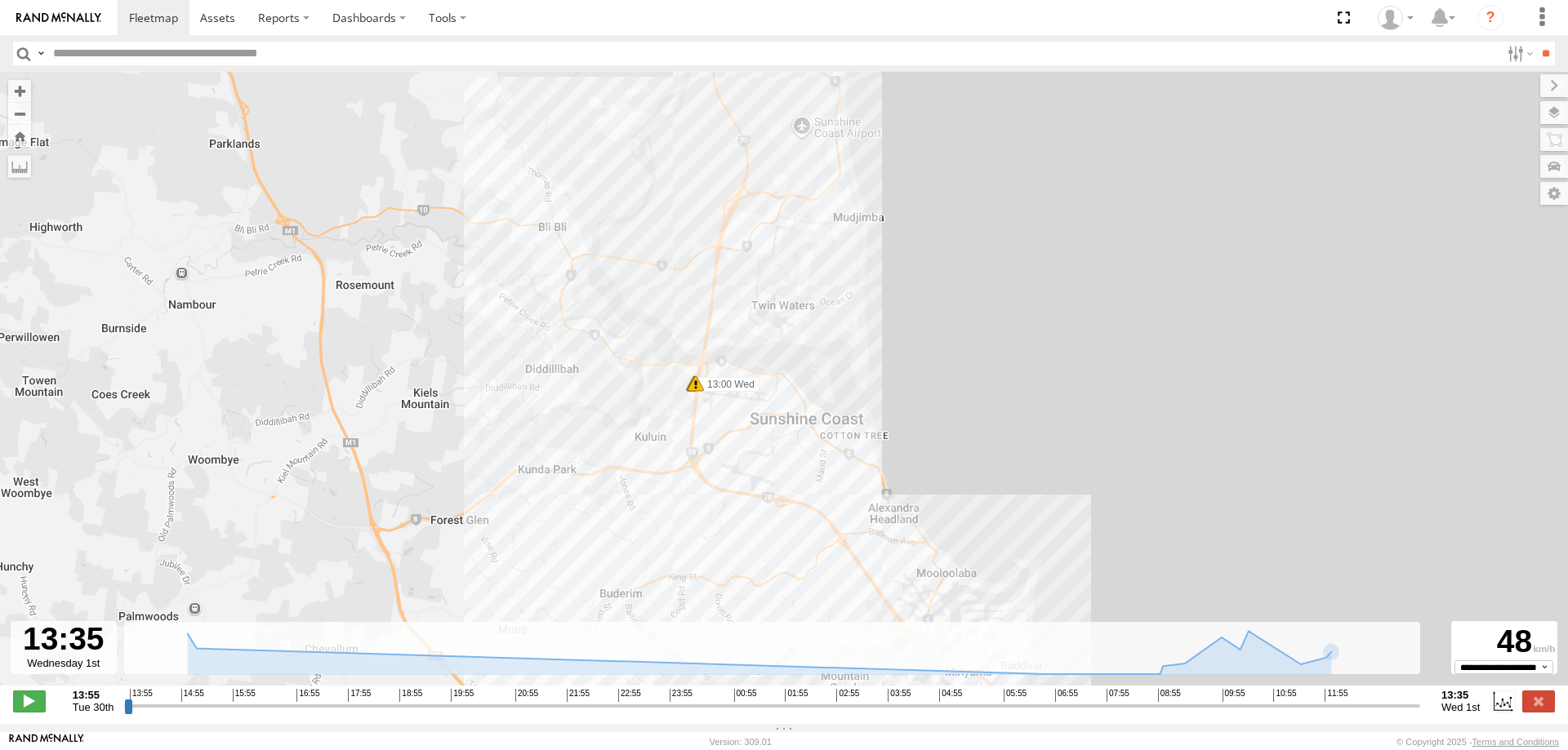
drag, startPoint x: 843, startPoint y: 471, endPoint x: 845, endPoint y: 294, distance: 177.0
click at [845, 294] on div "LIL TURBO(SMALL TRUCK) 10:53 Wed 12:59 Wed 12:59 Wed 13:00 Wed 13:08 Wed 13:12 …" at bounding box center [784, 387] width 1568 height 631
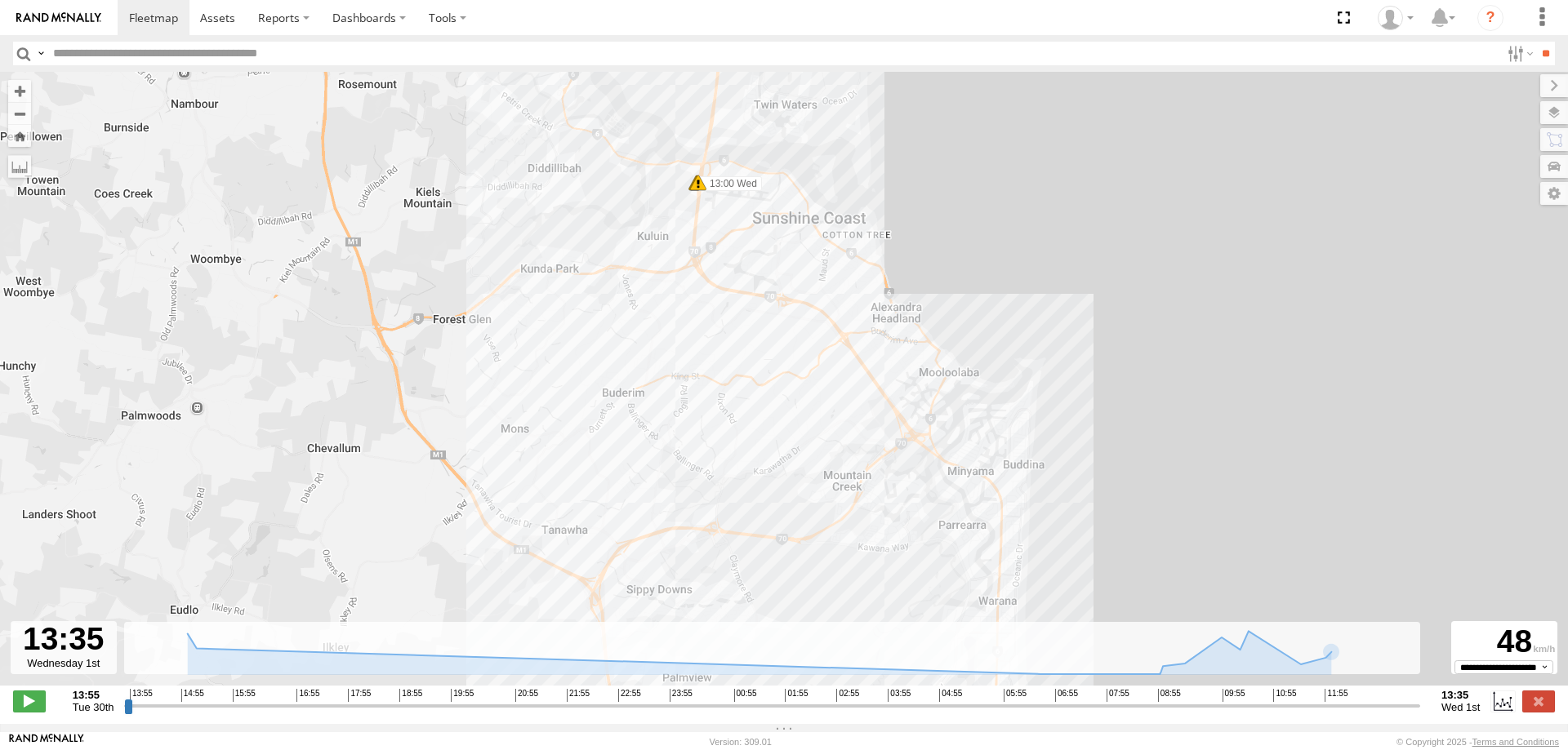
drag, startPoint x: 846, startPoint y: 462, endPoint x: 830, endPoint y: 201, distance: 261.5
click at [830, 201] on div "LIL TURBO(SMALL TRUCK) 10:53 Wed 12:59 Wed 12:59 Wed 13:00 Wed 13:08 Wed 13:12 …" at bounding box center [784, 387] width 1568 height 631
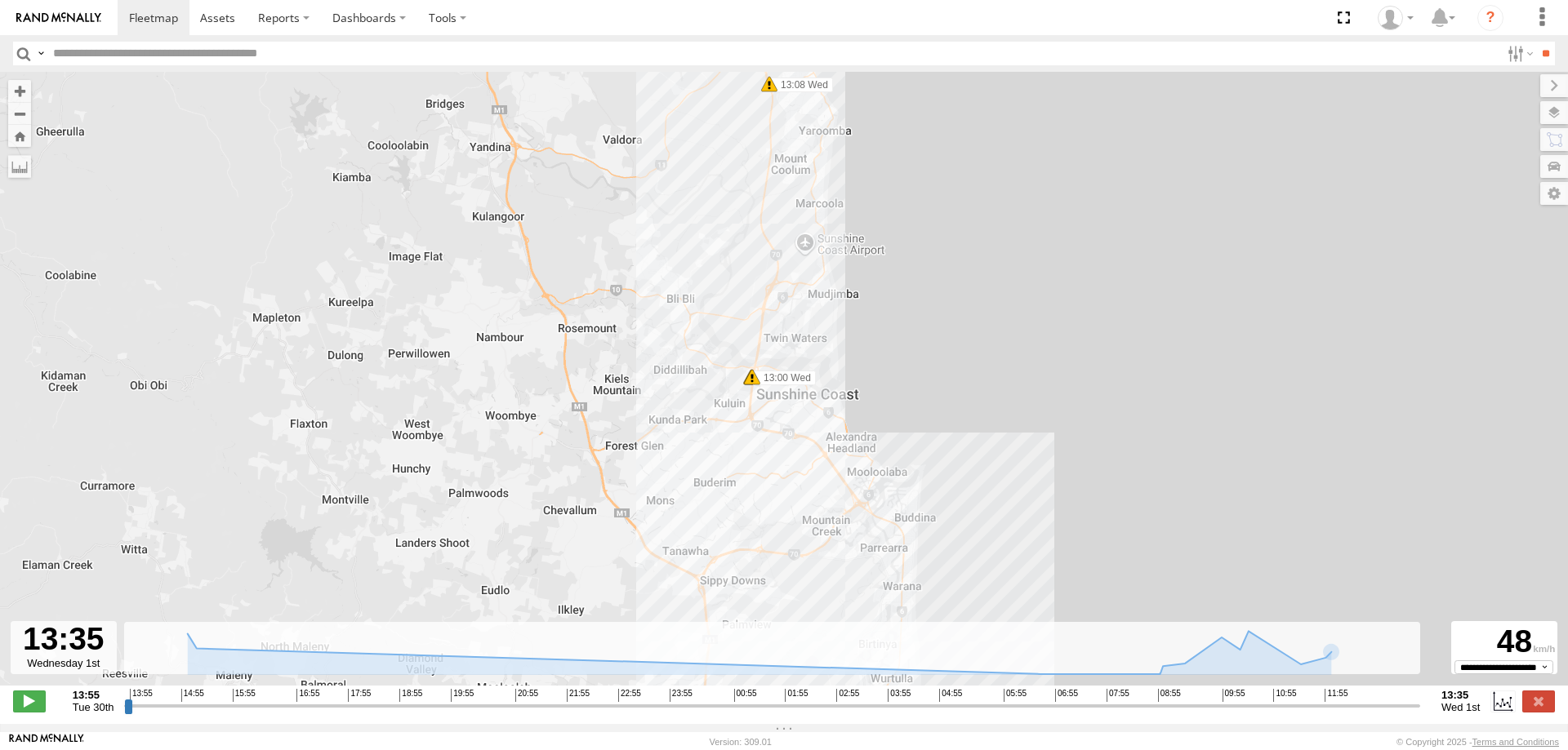
drag, startPoint x: 858, startPoint y: 338, endPoint x: 838, endPoint y: 532, distance: 195.0
click at [838, 532] on div "LIL TURBO(SMALL TRUCK) 10:53 Wed 12:59 Wed 12:59 Wed 13:00 Wed 13:08 Wed 13:12 …" at bounding box center [784, 387] width 1568 height 631
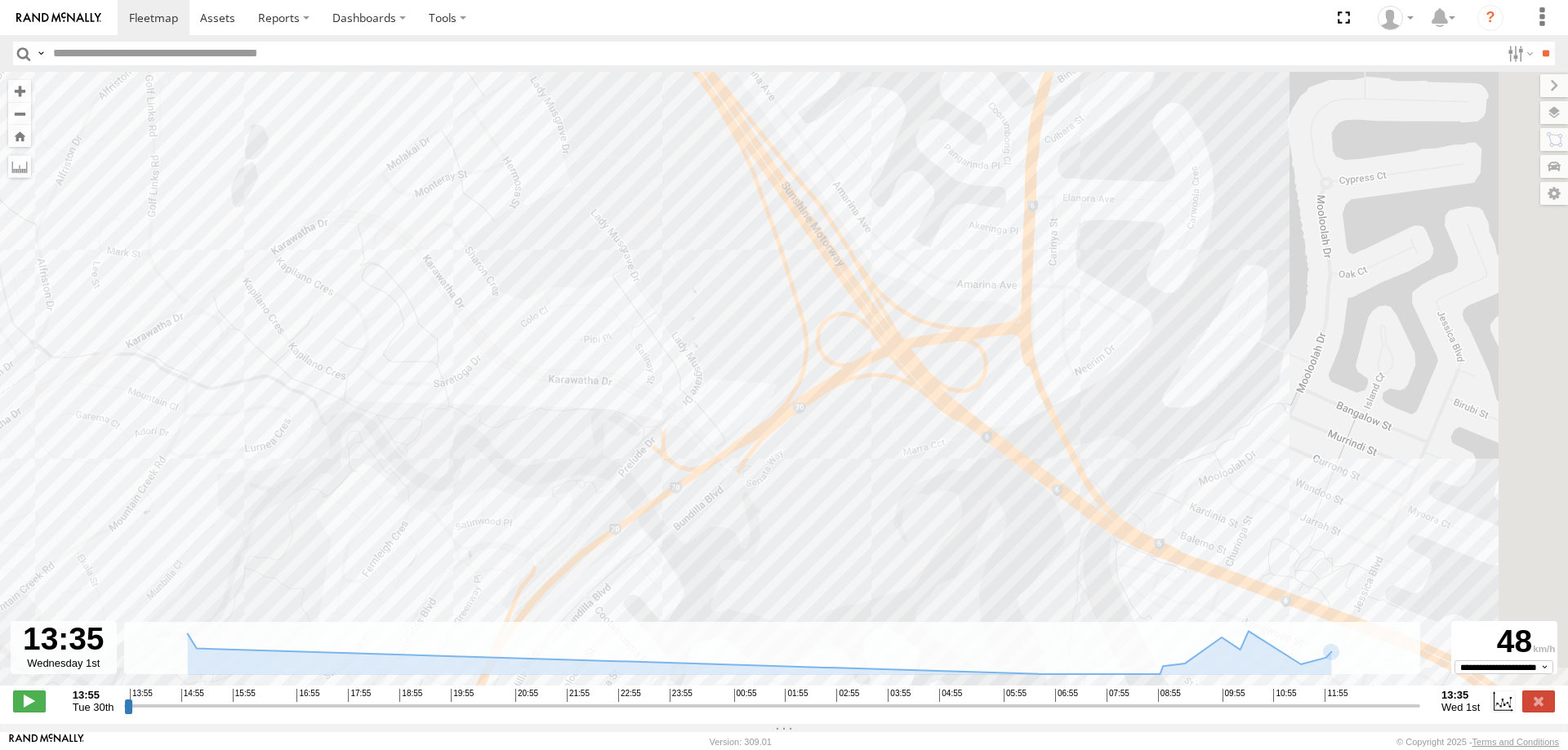
drag, startPoint x: 1051, startPoint y: 457, endPoint x: 933, endPoint y: 506, distance: 127.8
click at [933, 506] on div "LIL TURBO(SMALL TRUCK) 10:53 Wed 12:59 Wed 12:59 Wed 13:00 Wed 13:08 Wed 13:12 …" at bounding box center [784, 387] width 1568 height 631
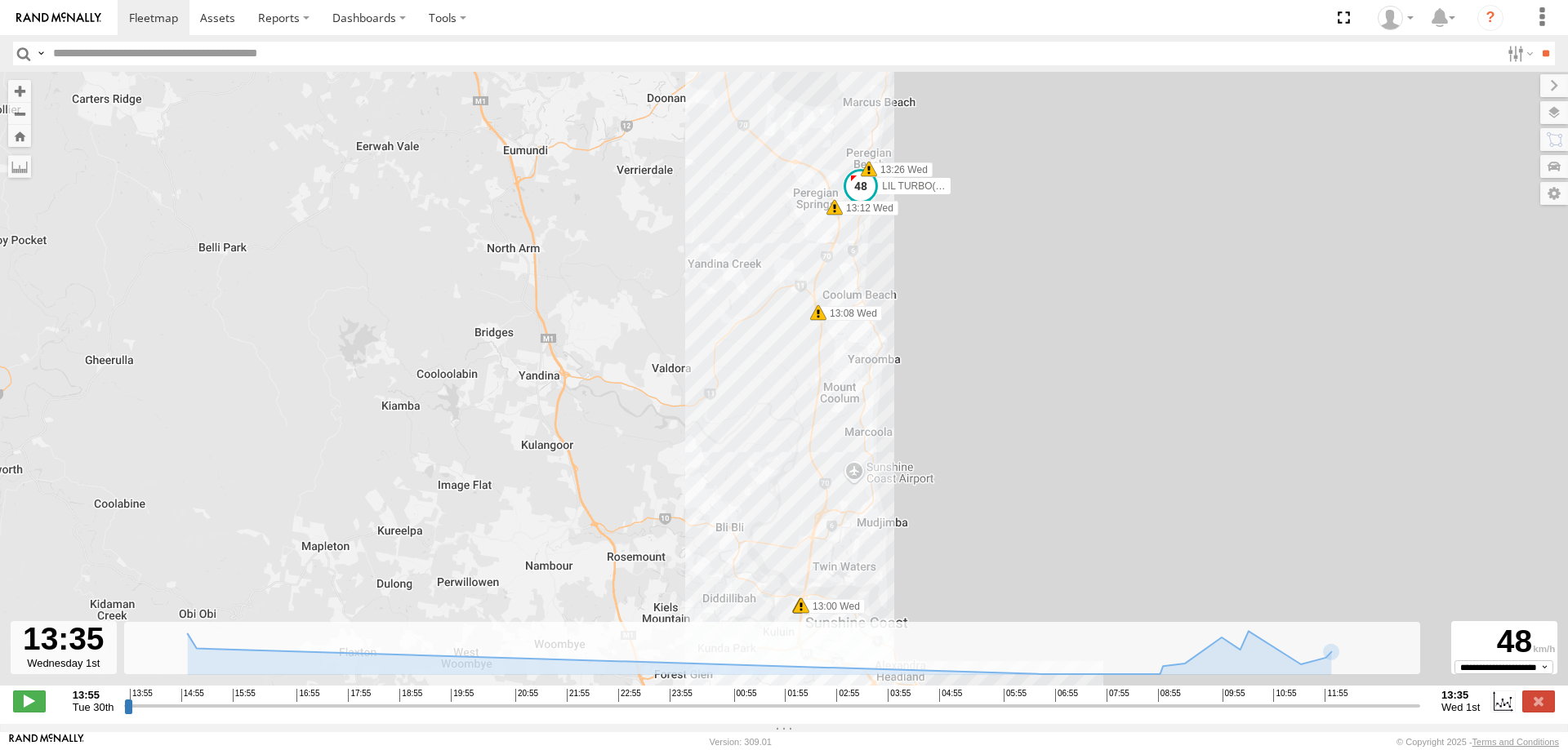
drag, startPoint x: 915, startPoint y: 313, endPoint x: 917, endPoint y: 442, distance: 129.0
click at [895, 553] on div "LIL TURBO(SMALL TRUCK) 10:53 Wed 12:59 Wed 12:59 Wed 13:00 Wed 13:08 Wed 13:12 …" at bounding box center [784, 387] width 1568 height 631
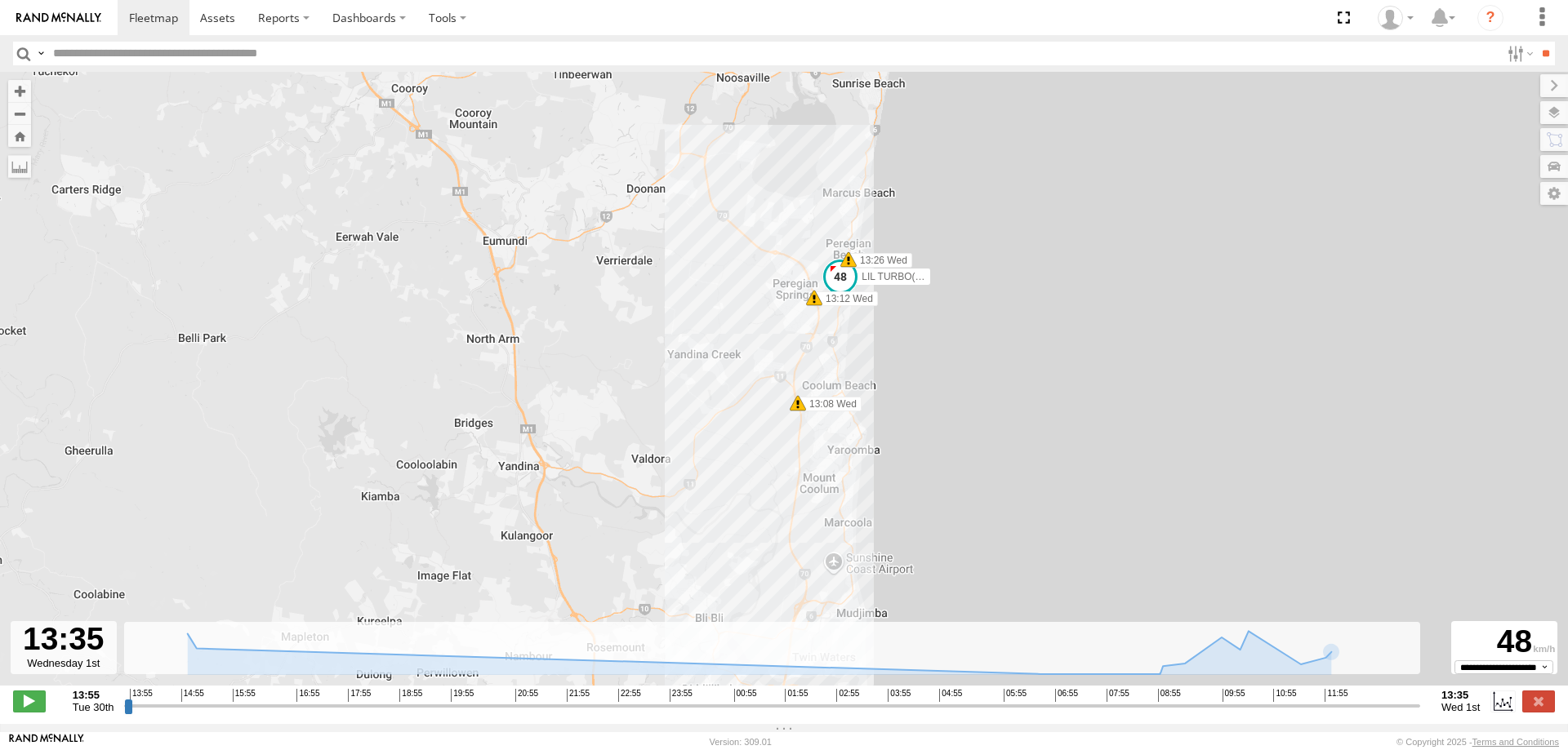
drag, startPoint x: 920, startPoint y: 326, endPoint x: 897, endPoint y: 420, distance: 96.8
click at [897, 420] on div "LIL TURBO(SMALL TRUCK) 10:53 Wed 12:59 Wed 12:59 Wed 13:00 Wed 13:08 Wed 13:12 …" at bounding box center [784, 387] width 1568 height 631
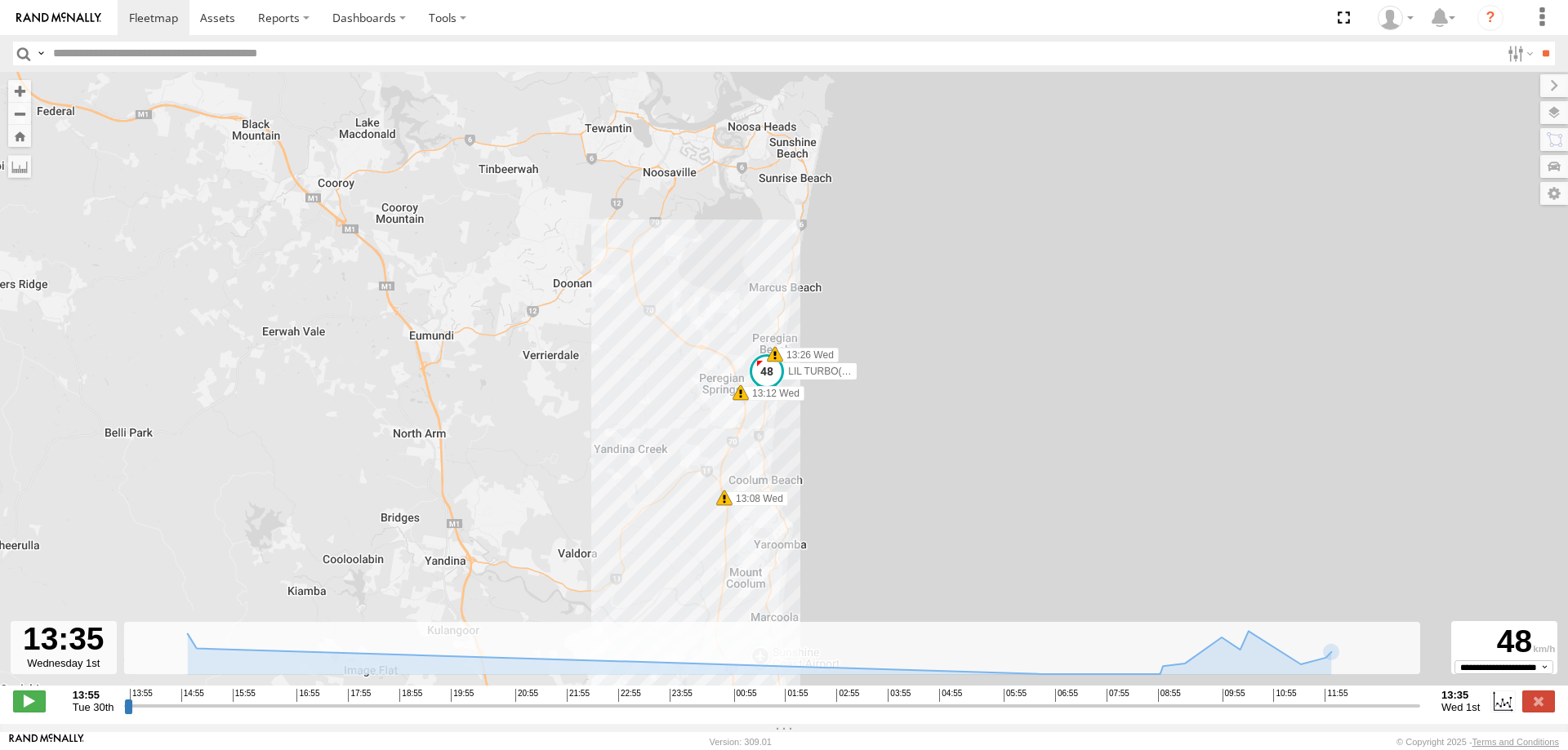
drag, startPoint x: 715, startPoint y: 397, endPoint x: 669, endPoint y: 388, distance: 46.9
click at [669, 388] on div "LIL TURBO(SMALL TRUCK) 10:53 Wed 12:59 Wed 12:59 Wed 13:00 Wed 13:08 Wed 13:12 …" at bounding box center [784, 387] width 1568 height 631
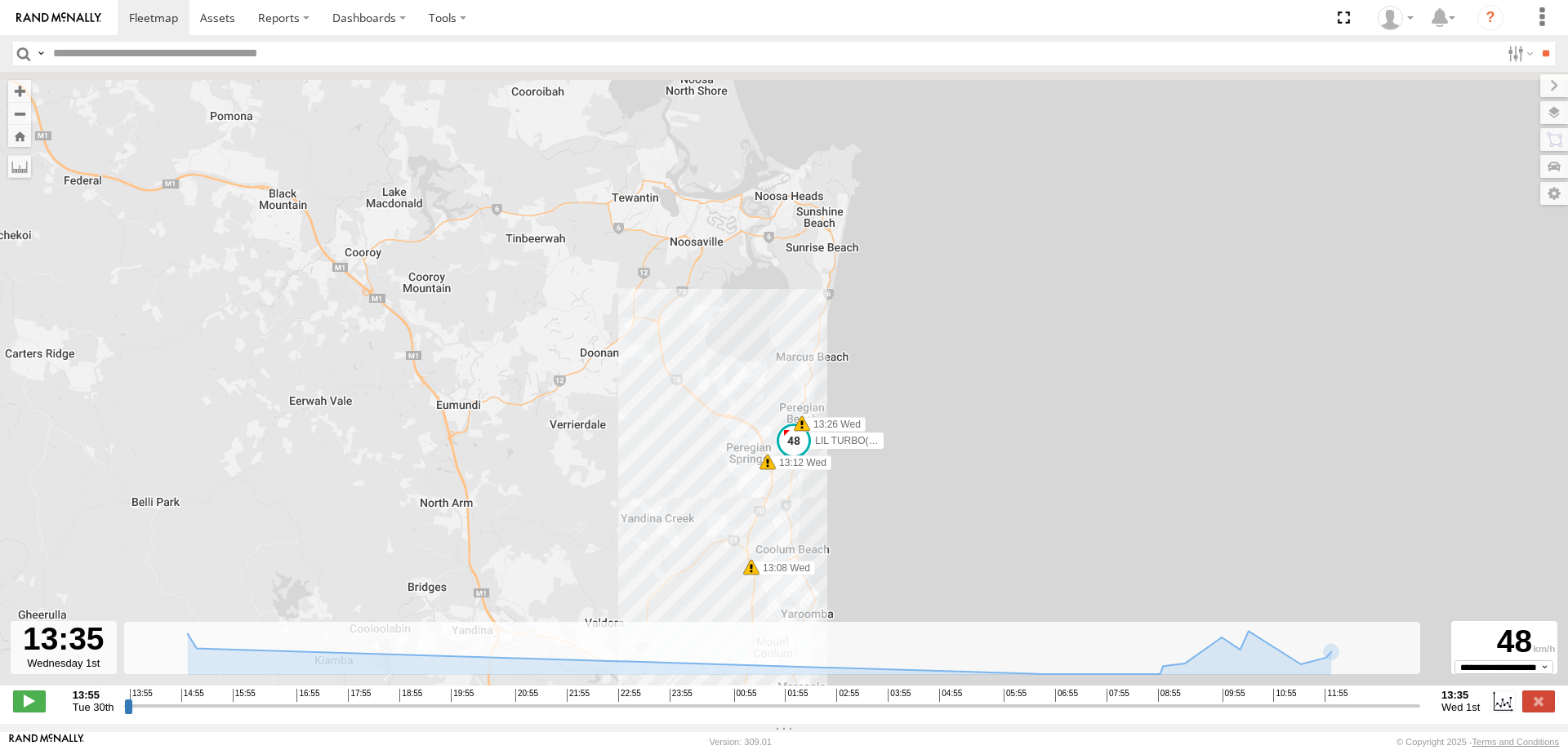
click at [851, 555] on div "LIL TURBO(SMALL TRUCK) 10:53 Wed 12:59 Wed 12:59 Wed 13:00 Wed 13:08 Wed 13:12 …" at bounding box center [784, 387] width 1568 height 631
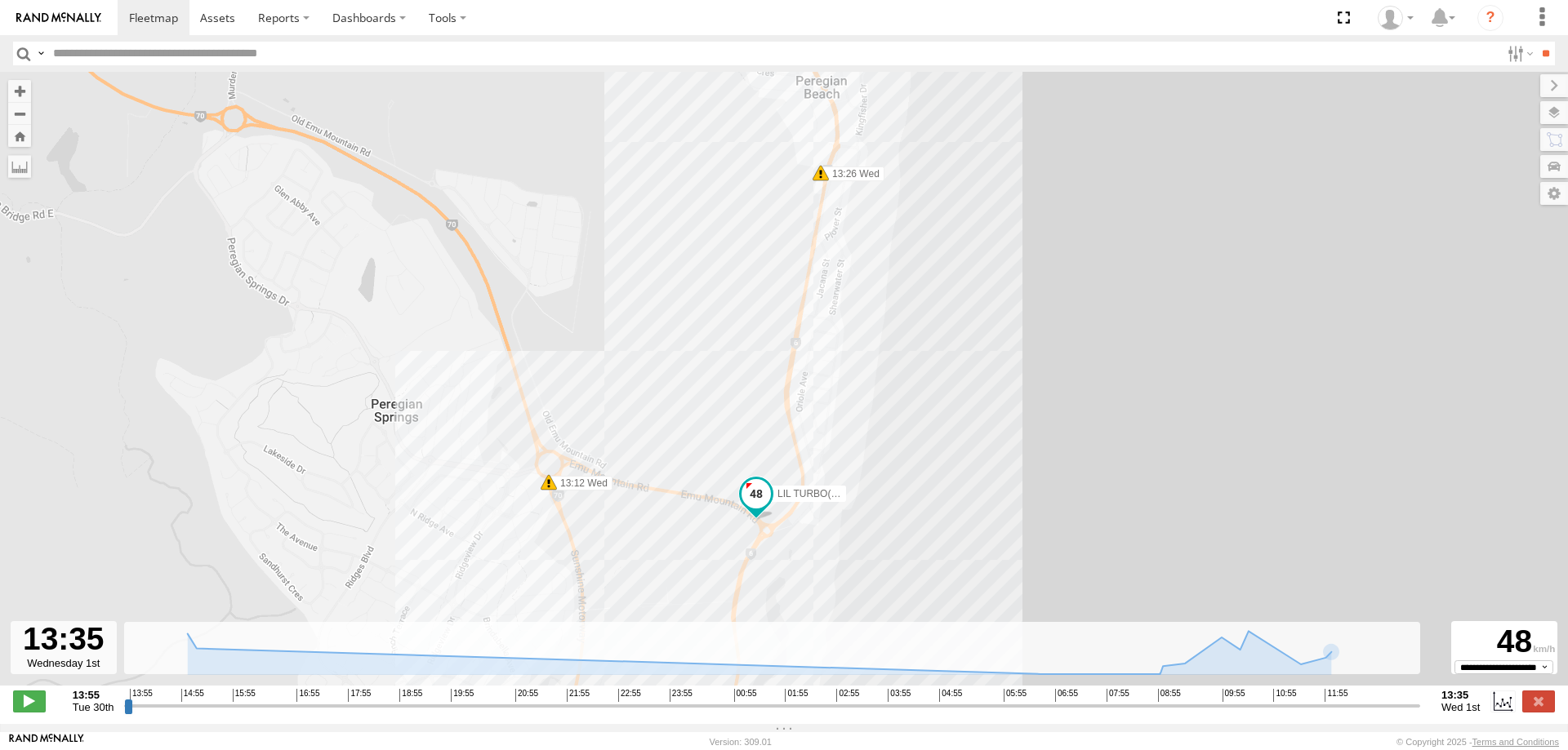
drag, startPoint x: 766, startPoint y: 484, endPoint x: 683, endPoint y: 150, distance: 344.2
click at [683, 150] on div "LIL TURBO(SMALL TRUCK) 10:53 Wed 12:59 Wed 12:59 Wed 13:00 Wed 13:08 Wed 13:12 …" at bounding box center [784, 387] width 1568 height 631
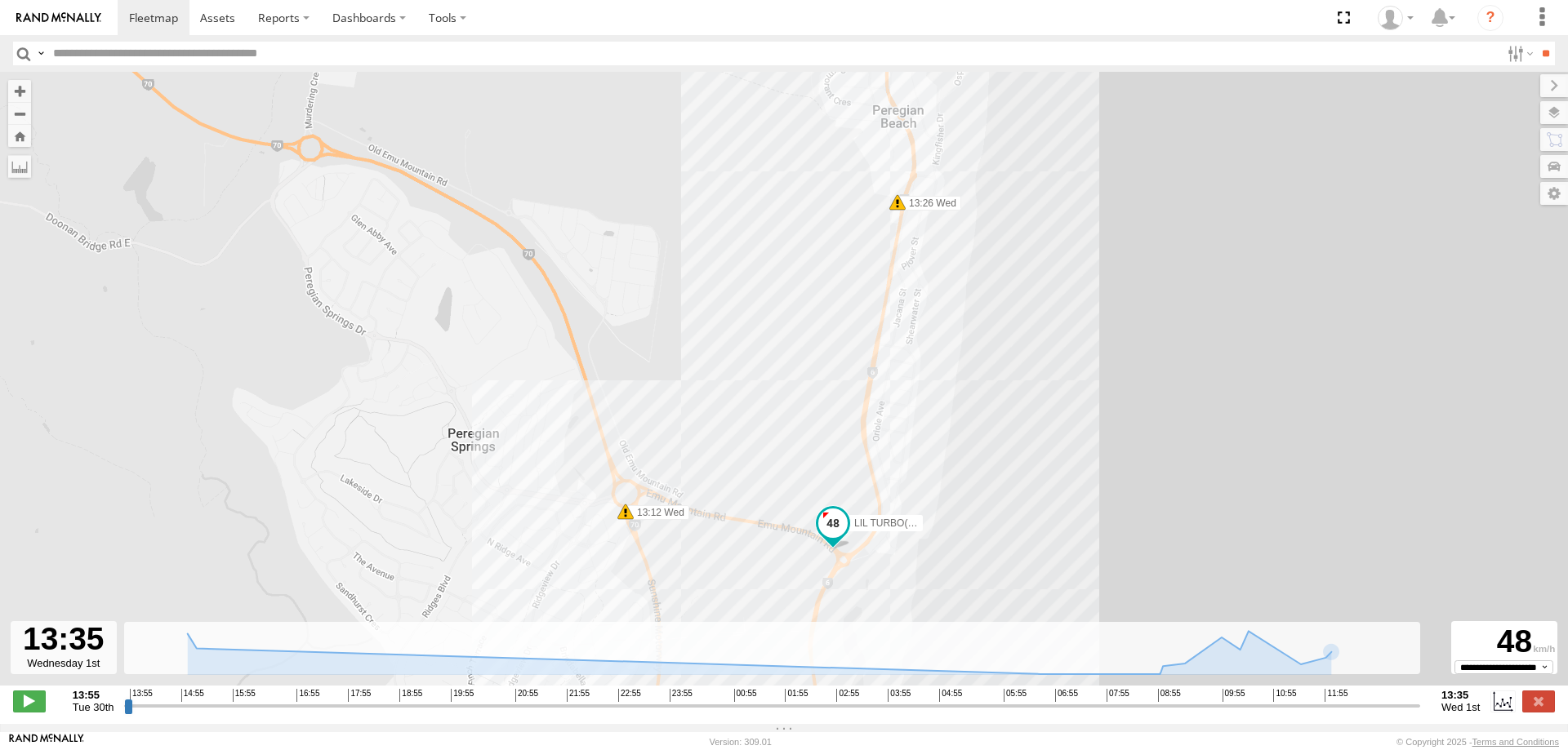
drag, startPoint x: 498, startPoint y: 264, endPoint x: 583, endPoint y: 336, distance: 111.4
click at [583, 336] on div "LIL TURBO(SMALL TRUCK) 10:53 Wed 12:59 Wed 12:59 Wed 13:00 Wed 13:08 Wed 13:12 …" at bounding box center [784, 387] width 1568 height 631
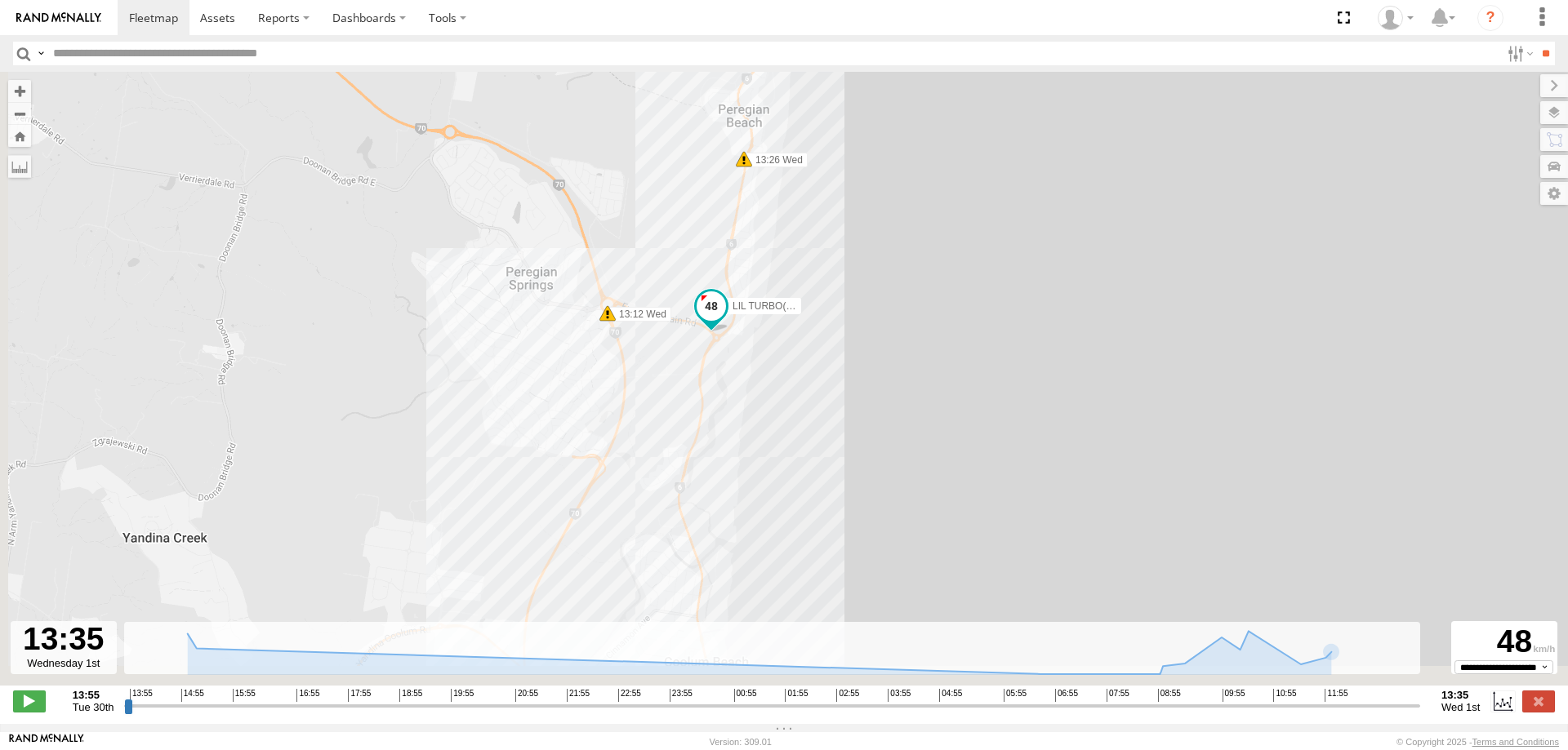
drag, startPoint x: 381, startPoint y: 419, endPoint x: 357, endPoint y: 368, distance: 56.4
click at [399, 270] on div "LIL TURBO(SMALL TRUCK) 10:53 Wed 12:59 Wed 12:59 Wed 13:00 Wed 13:08 Wed 13:12 …" at bounding box center [784, 387] width 1568 height 631
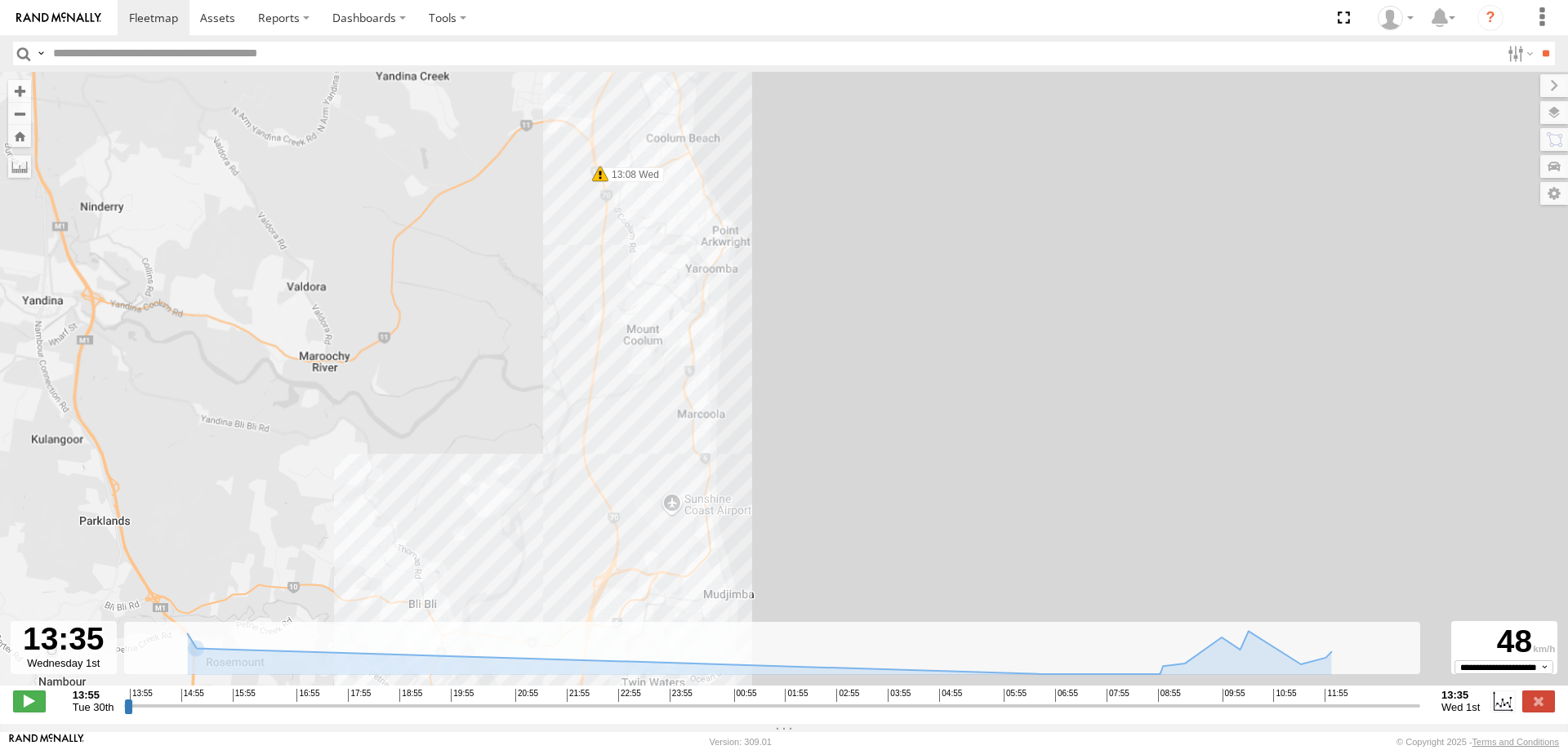
drag, startPoint x: 710, startPoint y: 426, endPoint x: 683, endPoint y: 3, distance: 423.9
click at [683, 3] on body at bounding box center [784, 375] width 1568 height 750
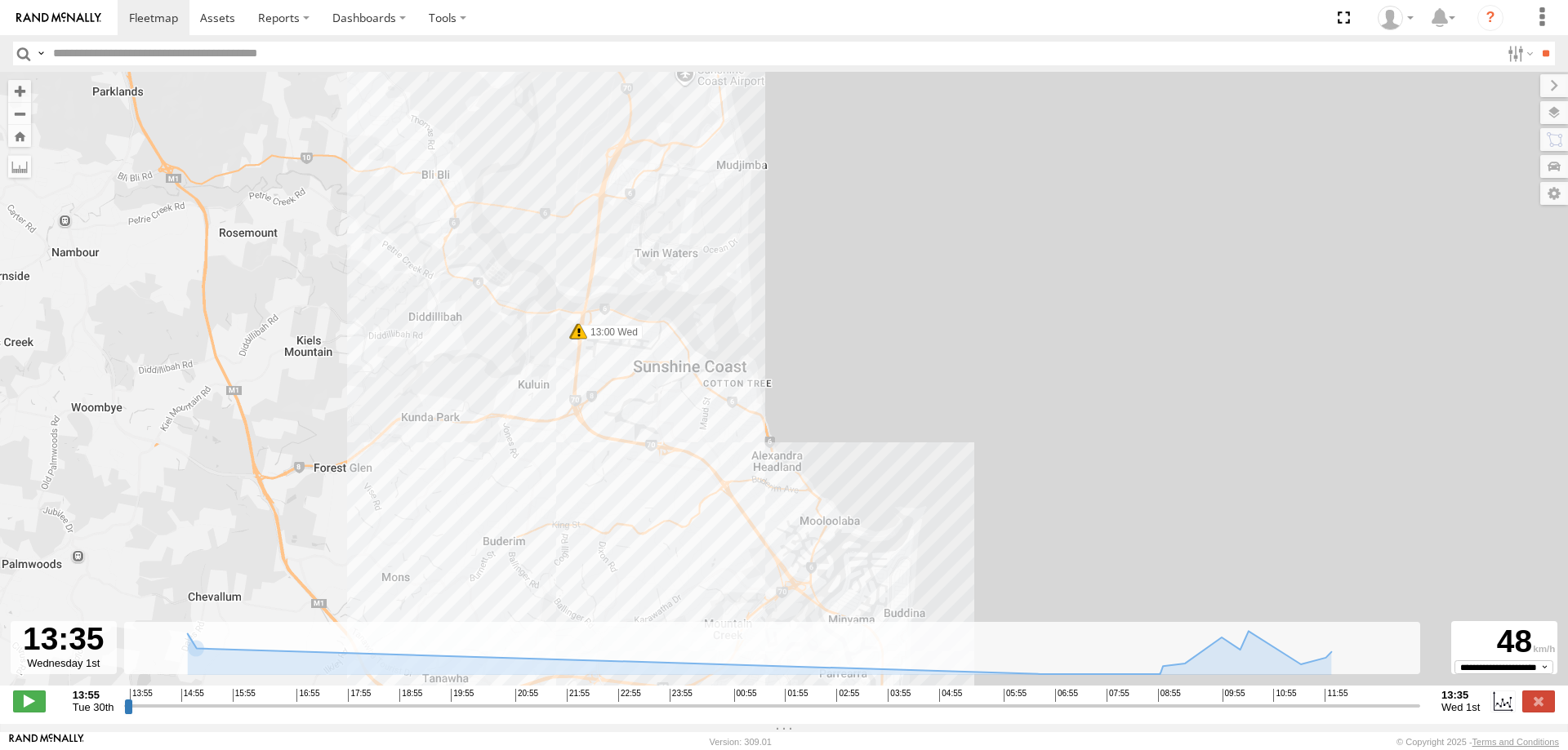
drag, startPoint x: 676, startPoint y: 507, endPoint x: 693, endPoint y: 179, distance: 328.4
click at [693, 179] on div "LIL TURBO(SMALL TRUCK) 10:53 Wed 12:59 Wed 12:59 Wed 13:00 Wed 13:08 Wed 13:12 …" at bounding box center [784, 387] width 1568 height 631
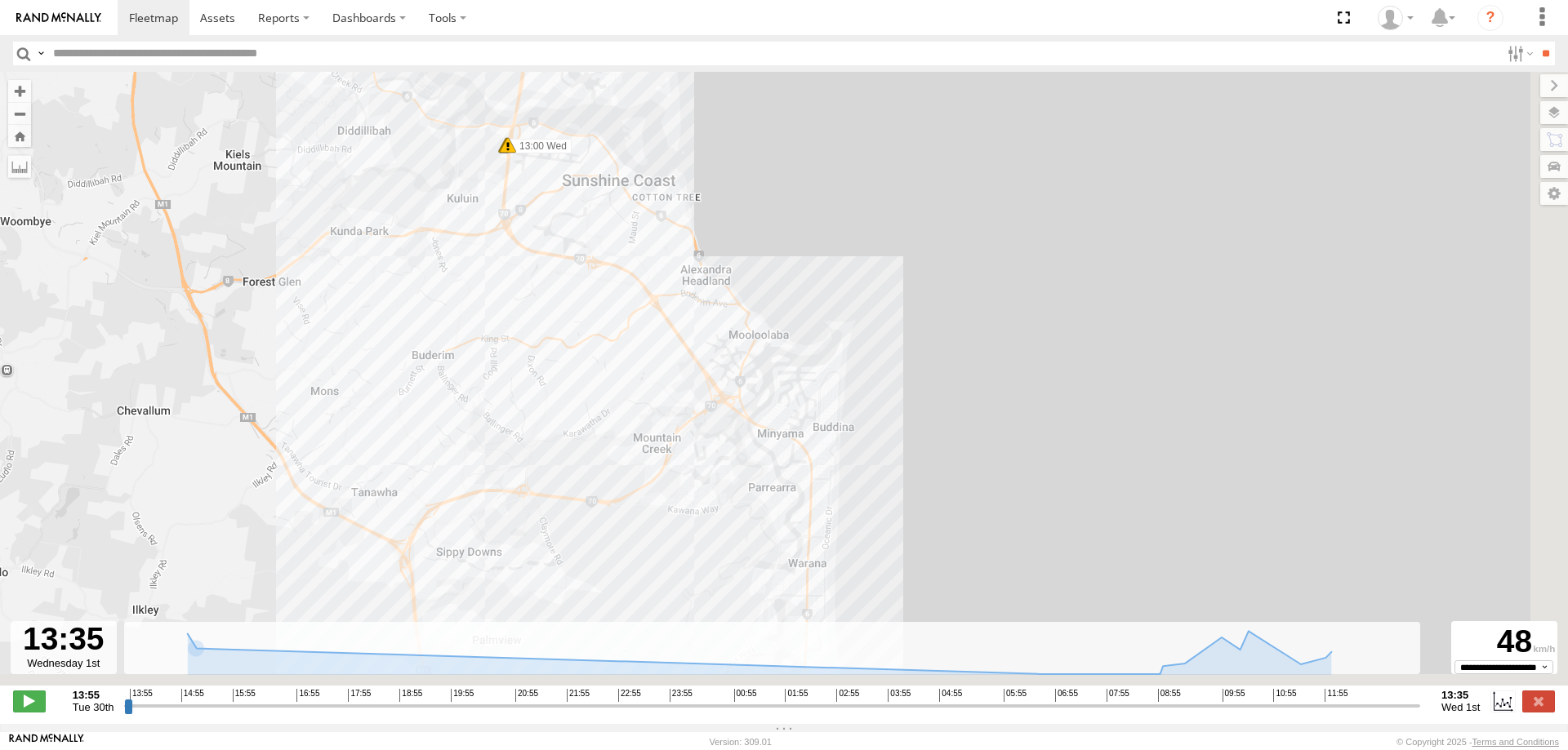
drag, startPoint x: 788, startPoint y: 443, endPoint x: 719, endPoint y: 258, distance: 197.4
click at [719, 258] on div "LIL TURBO(SMALL TRUCK) 10:53 Wed 12:59 Wed 12:59 Wed 13:00 Wed 13:08 Wed 13:12 …" at bounding box center [784, 387] width 1568 height 631
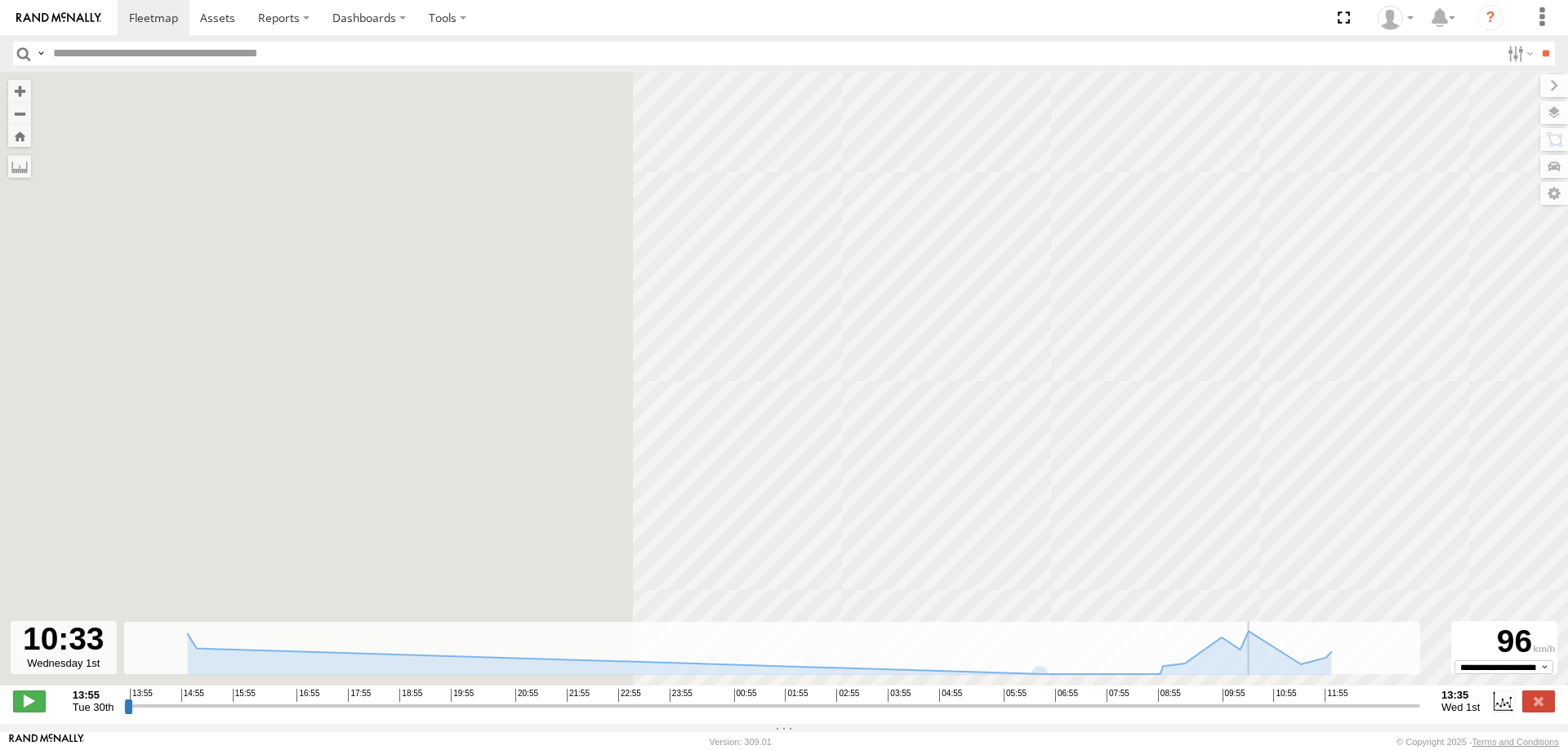
drag, startPoint x: 1416, startPoint y: 711, endPoint x: 1250, endPoint y: 717, distance: 166.1
type input "**********"
click at [1250, 713] on input "range" at bounding box center [772, 705] width 1296 height 16
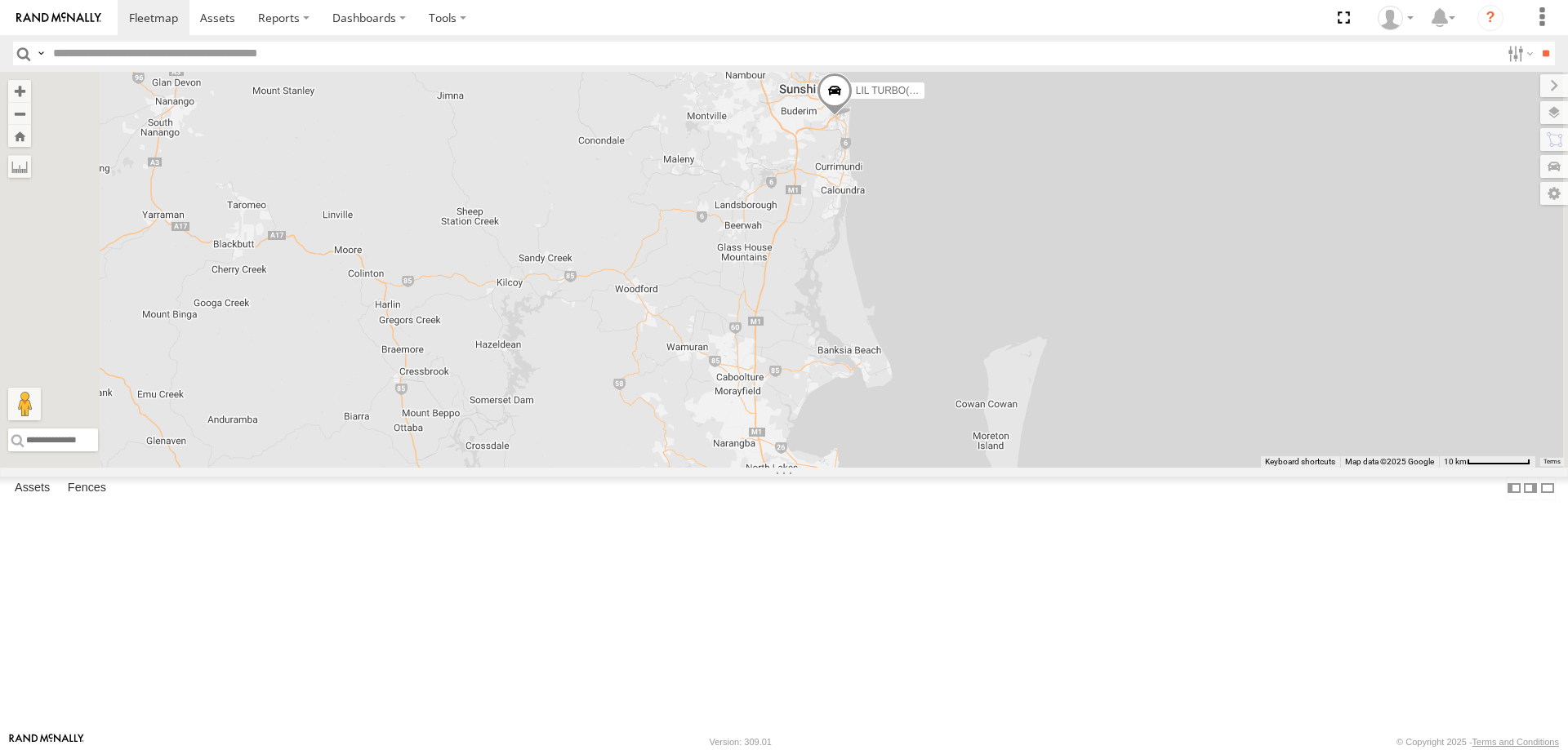
click at [0, 0] on div "BIG BERTHA (BIG Truck) All Assets South Pine Rd Brendale -27.32676 152.97794 LI…" at bounding box center [0, 0] width 0 height 0
